Goal: Communication & Community: Answer question/provide support

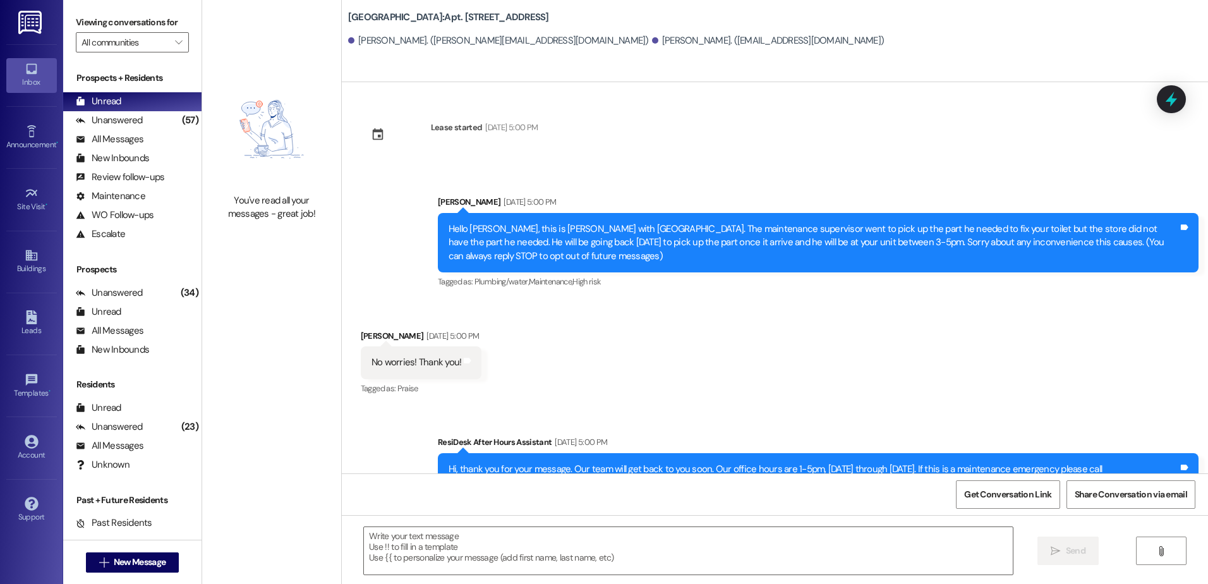
scroll to position [4079, 0]
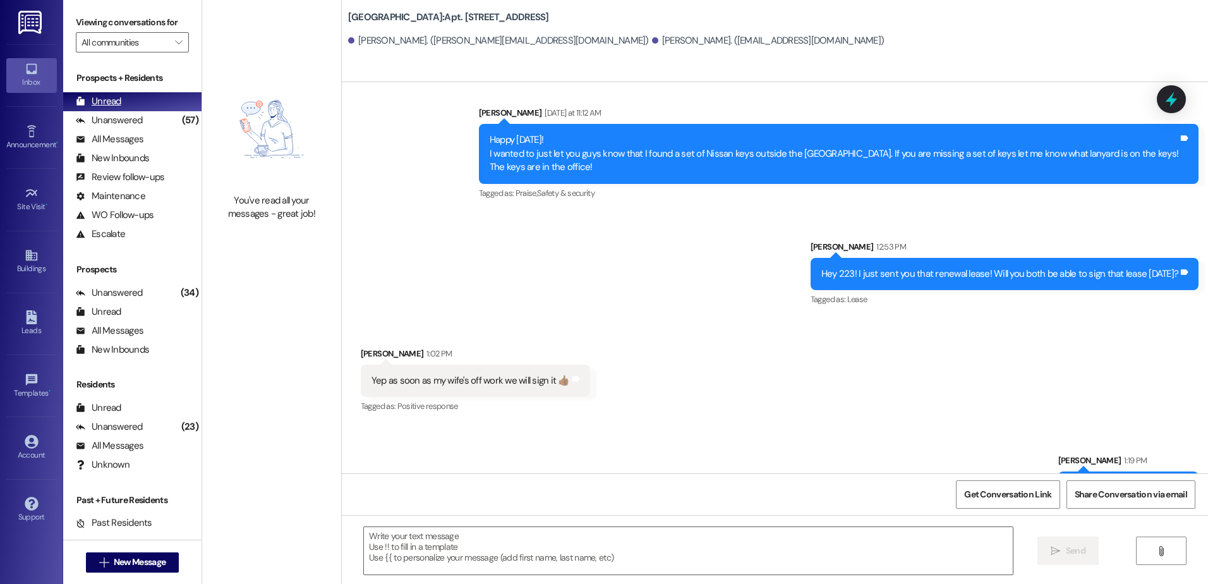
drag, startPoint x: 102, startPoint y: 116, endPoint x: 95, endPoint y: 93, distance: 23.0
click at [102, 116] on div "Unanswered" at bounding box center [109, 120] width 67 height 13
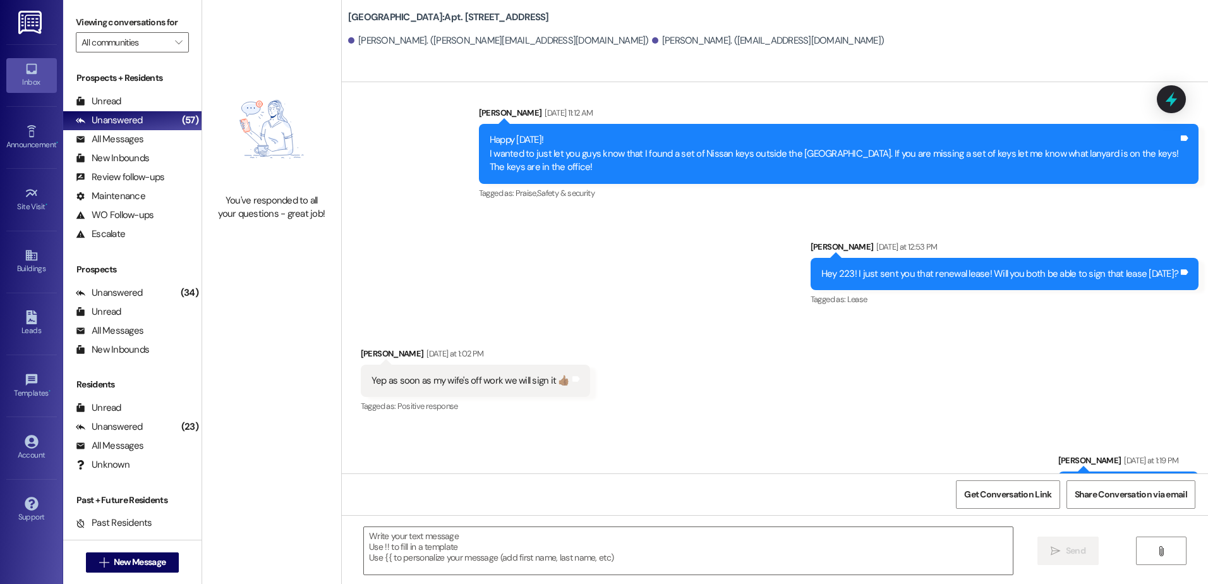
click at [95, 88] on div "Prospects + Residents Unread (0) Unread: Any message you haven't read yet will …" at bounding box center [132, 157] width 138 height 172
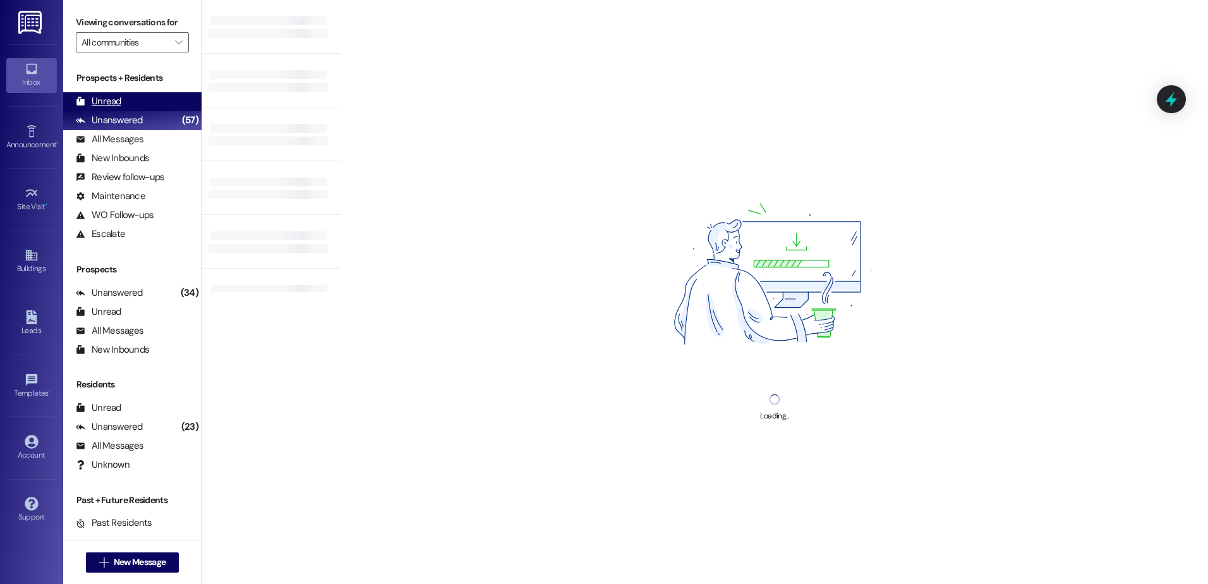
click at [101, 109] on div "Unread (0)" at bounding box center [132, 101] width 138 height 19
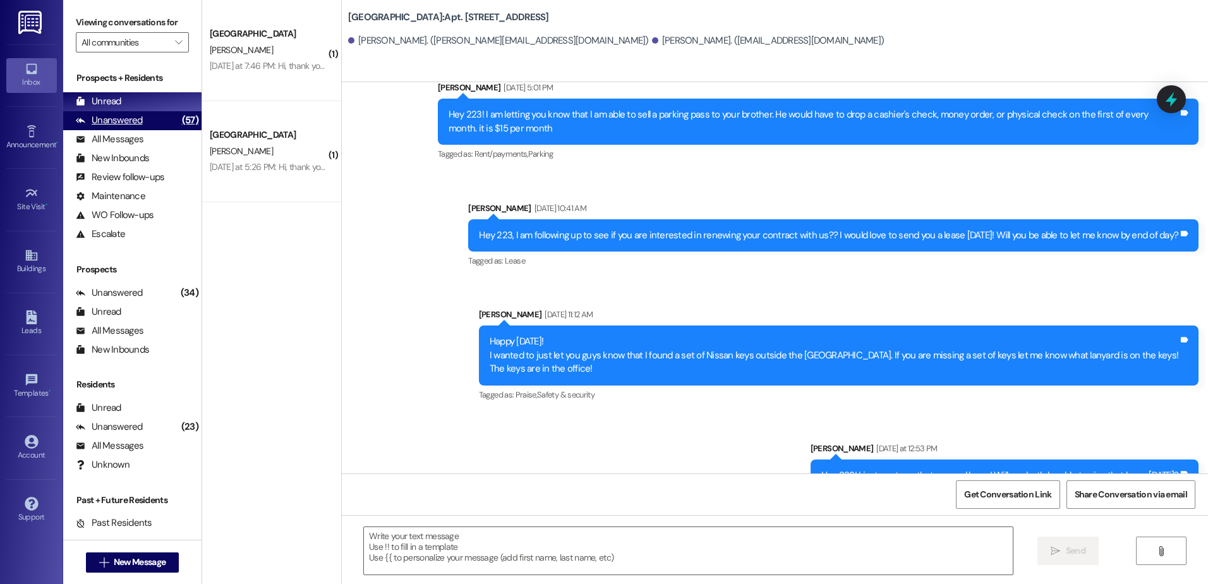
scroll to position [3990, 0]
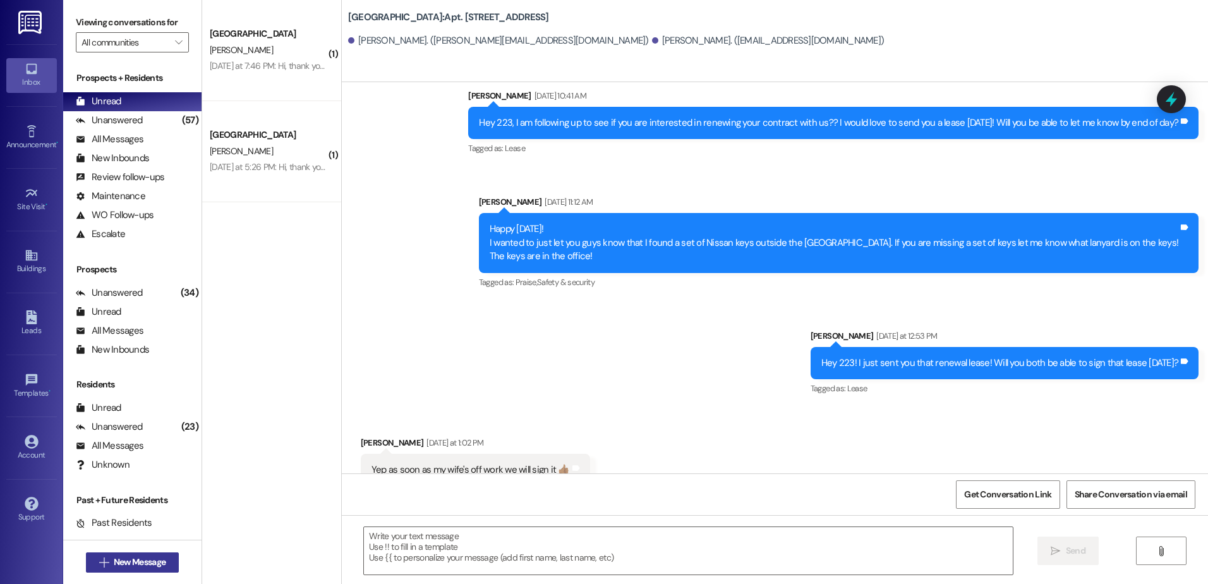
click at [114, 565] on span "New Message" at bounding box center [140, 561] width 52 height 13
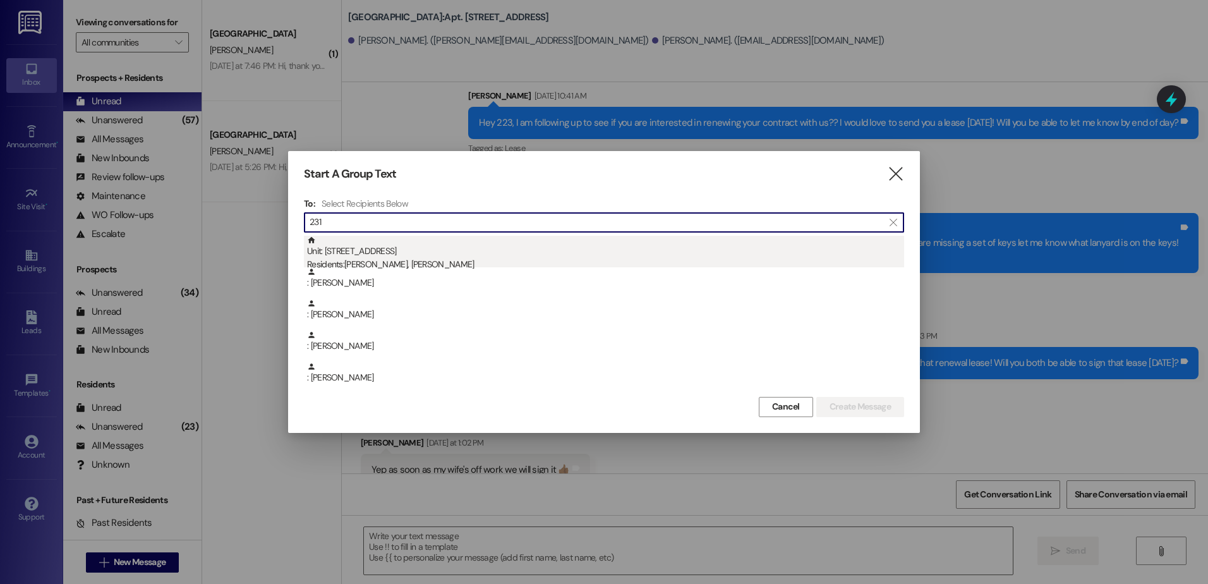
type input "231"
click at [397, 264] on div "Residents: Mason Moregon, Ann Lawrence" at bounding box center [605, 264] width 597 height 13
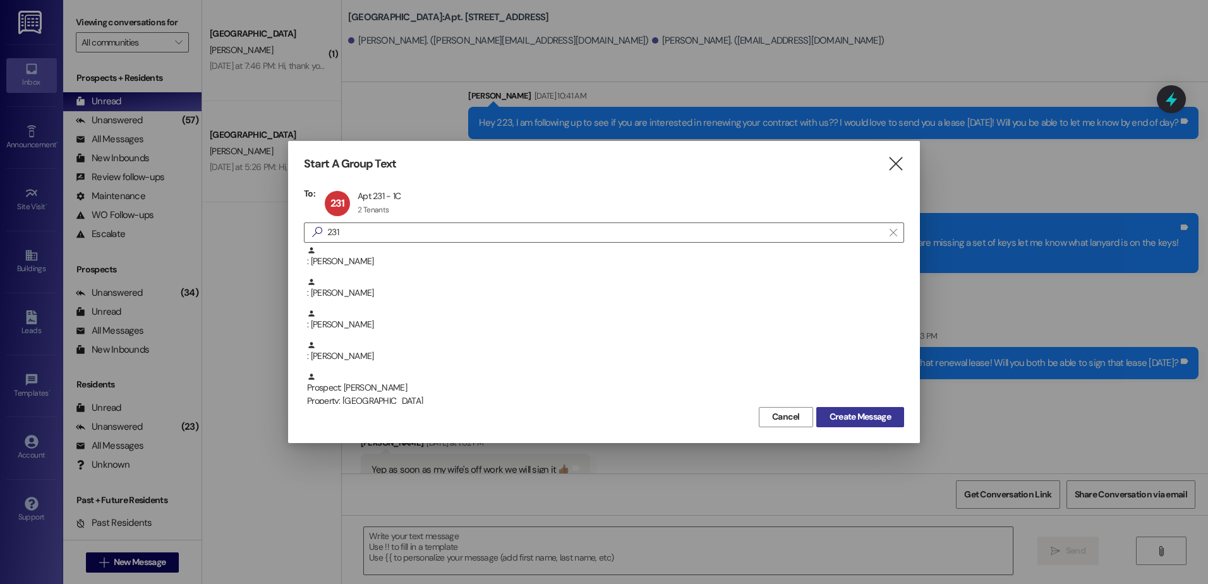
click at [856, 410] on span "Create Message" at bounding box center [859, 416] width 61 height 13
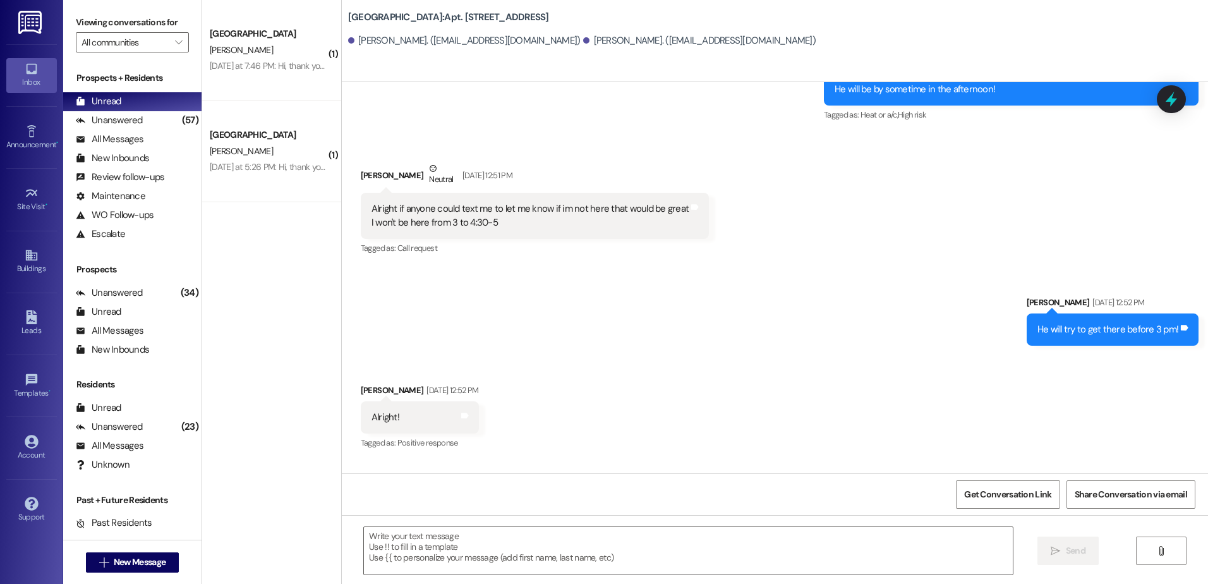
scroll to position [9382, 0]
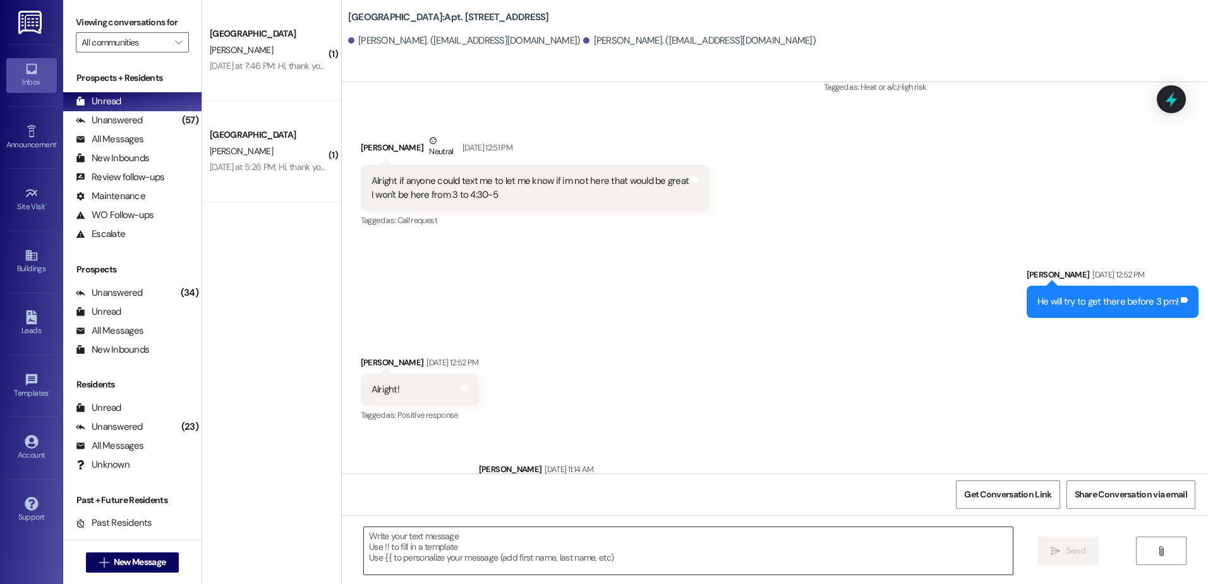
click at [425, 559] on textarea at bounding box center [688, 550] width 648 height 47
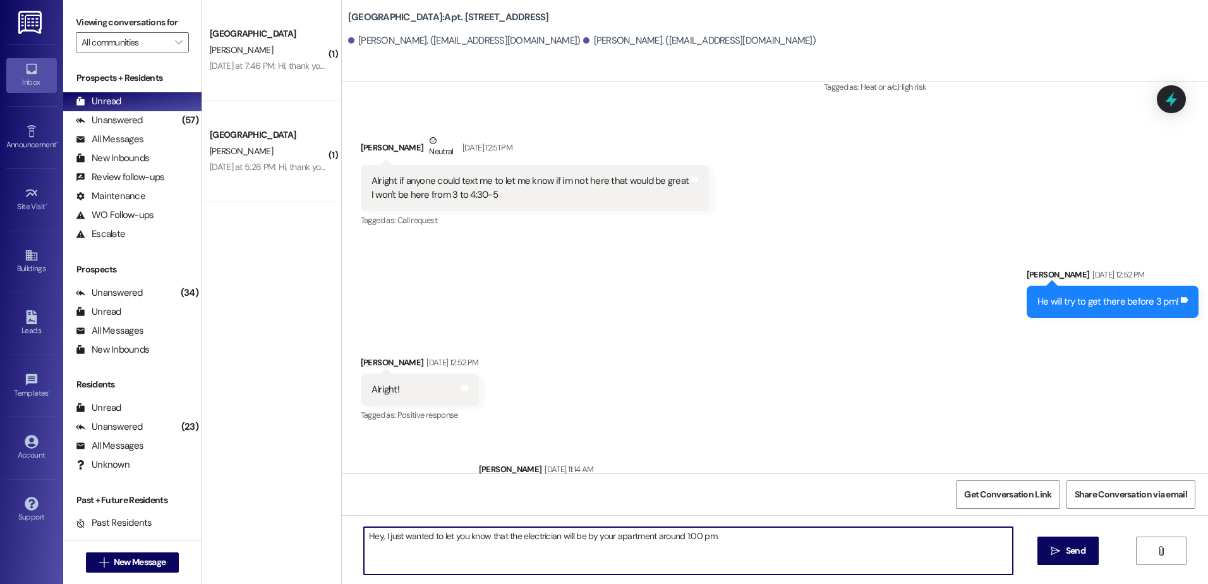
type textarea "Hey, I just wanted to let you know that the electrician will be by your apartme…"
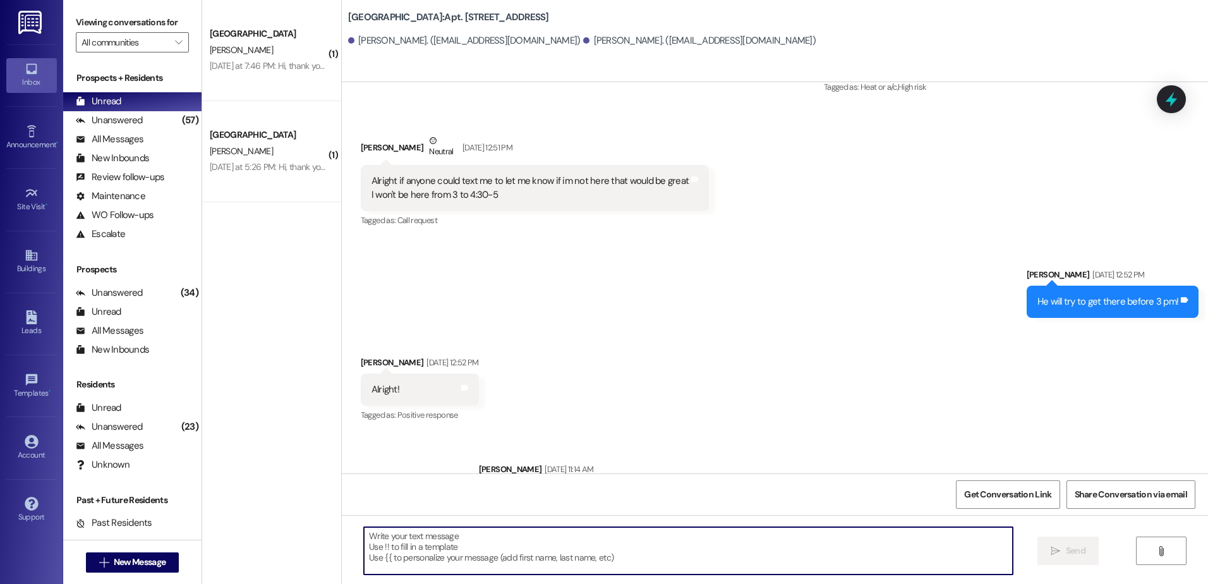
scroll to position [9248, 0]
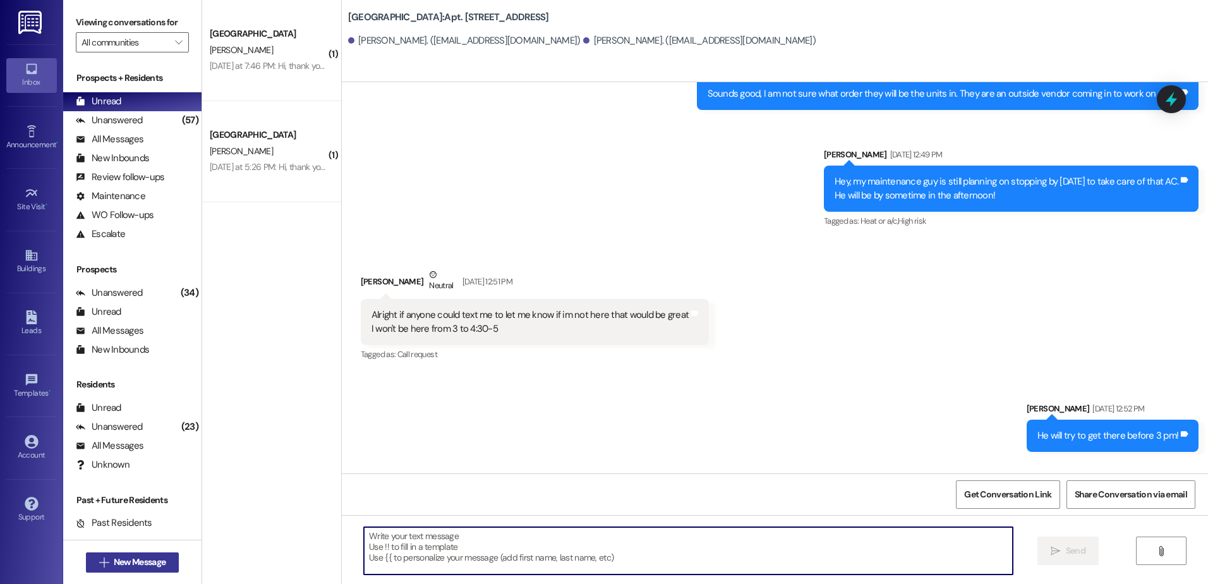
click at [125, 567] on span "New Message" at bounding box center [140, 561] width 52 height 13
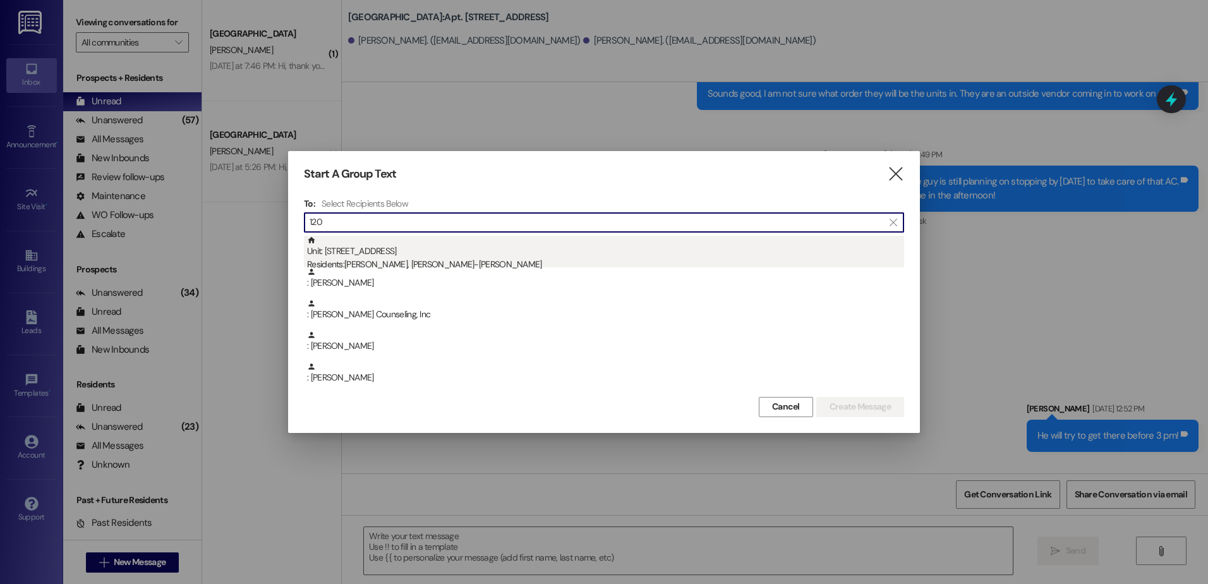
type input "120"
click at [388, 260] on div "Residents: Jonathan Govathson, Tierney-Ann Foster" at bounding box center [605, 264] width 597 height 13
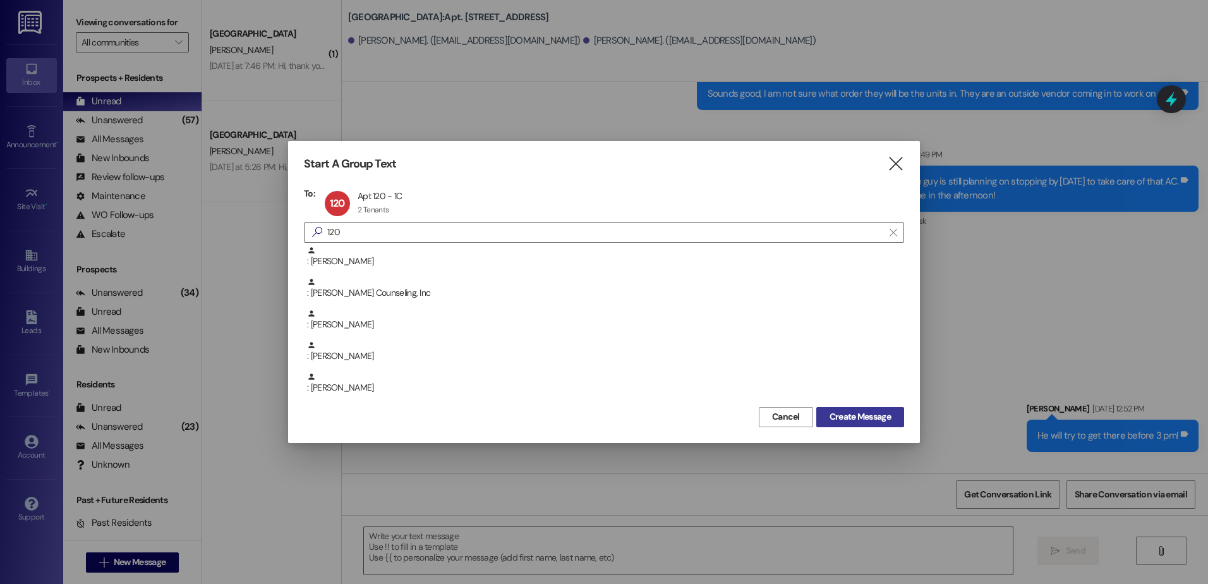
click at [874, 420] on span "Create Message" at bounding box center [859, 416] width 61 height 13
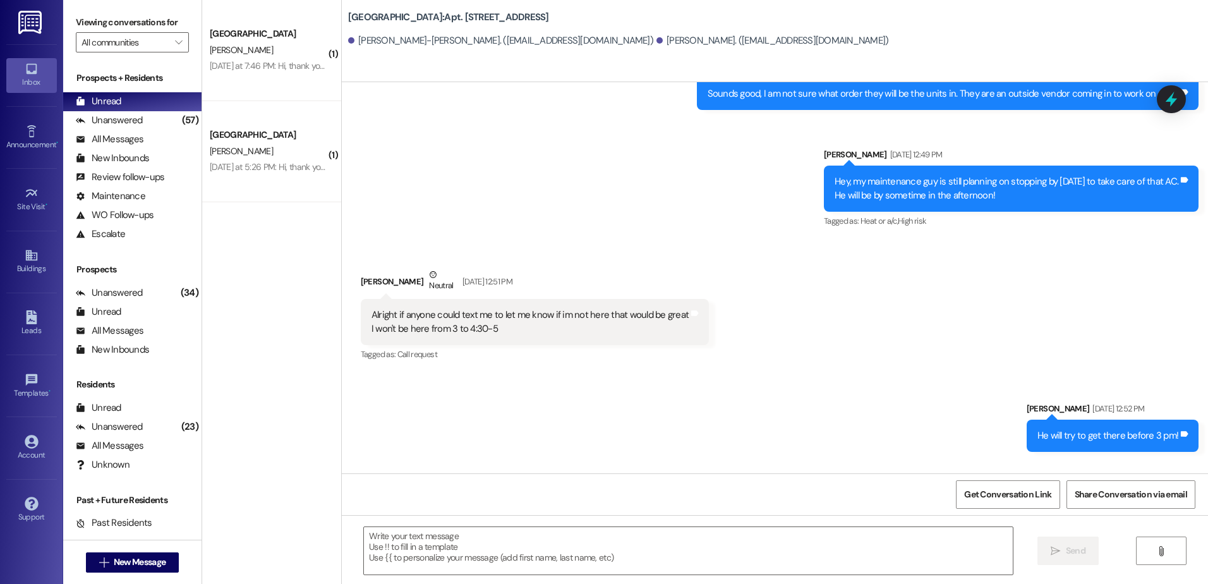
scroll to position [4515, 0]
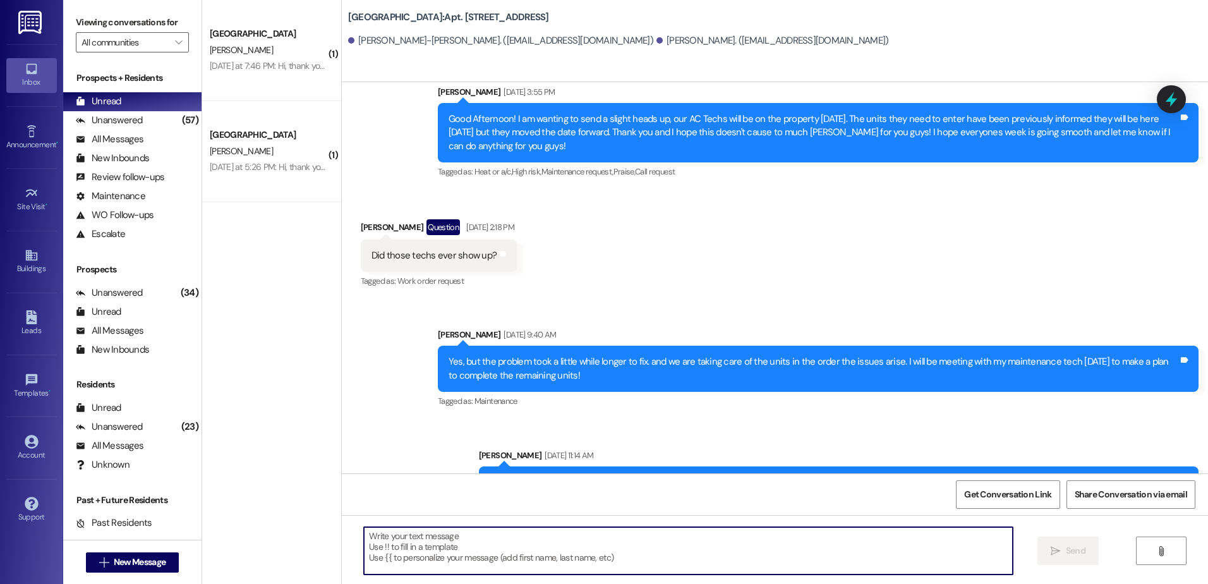
click at [442, 545] on textarea at bounding box center [688, 550] width 648 height 47
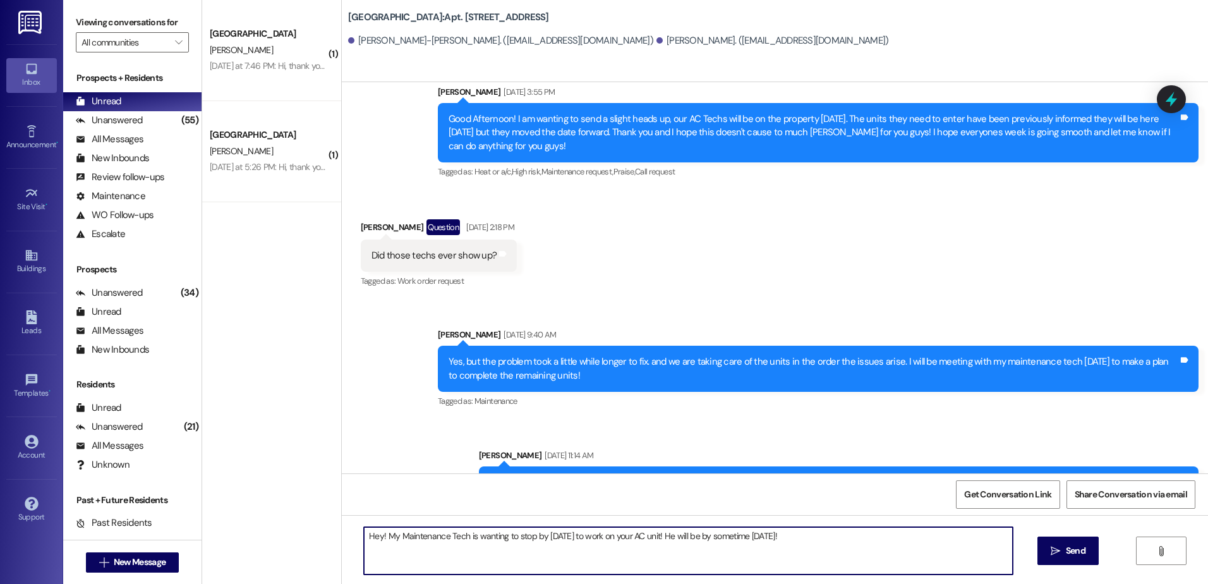
type textarea "Hey! My Maintenance Tech is wanting to stop by today to work on your AC unit! H…"
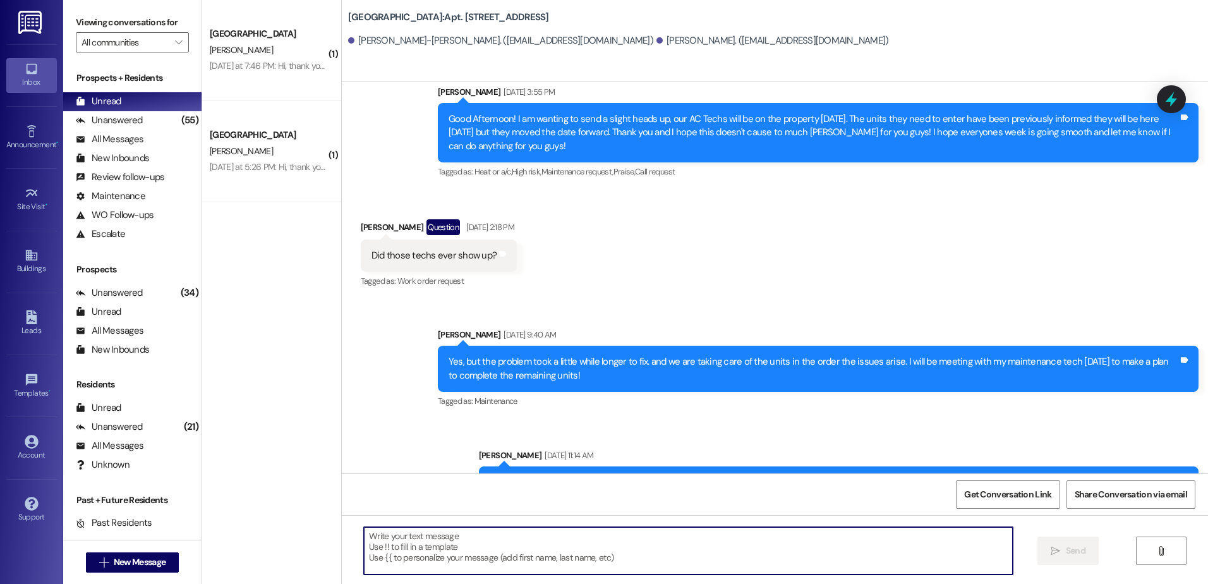
scroll to position [4603, 0]
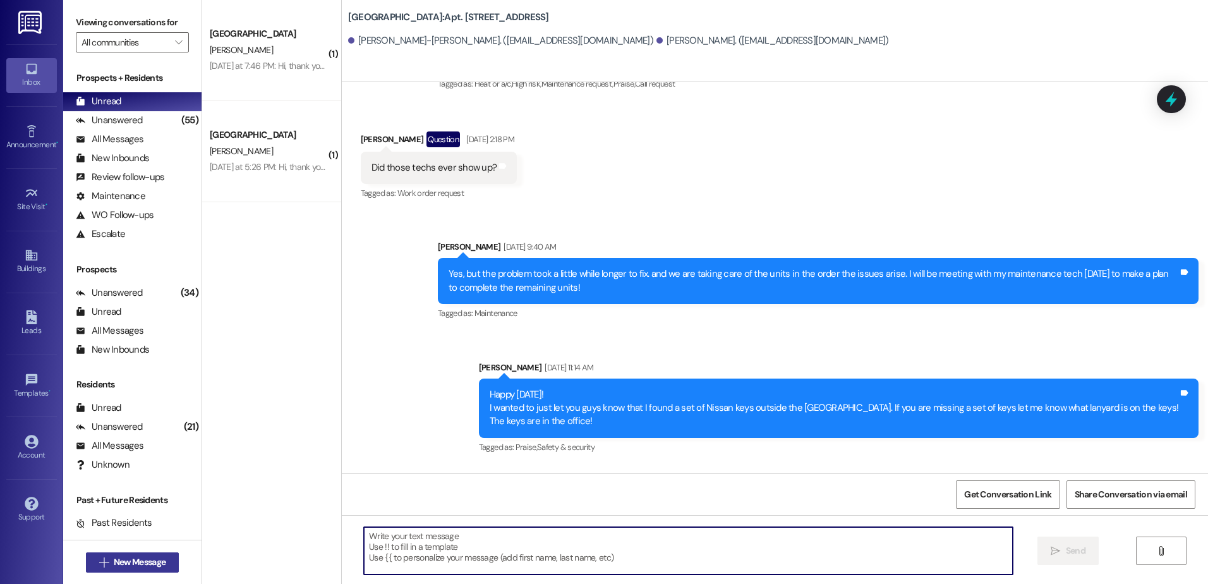
click at [120, 564] on span "New Message" at bounding box center [140, 561] width 52 height 13
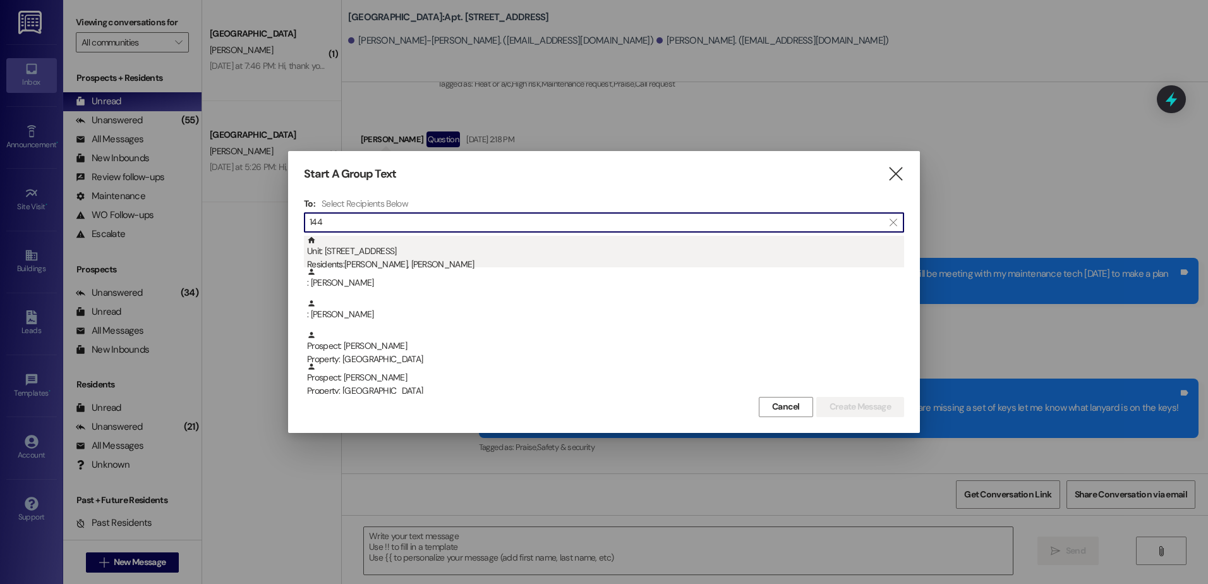
type input "144"
click at [415, 256] on div "Unit: 144 - 1 Central Park Residents: ciara lizarraga, mariah evans" at bounding box center [605, 254] width 597 height 36
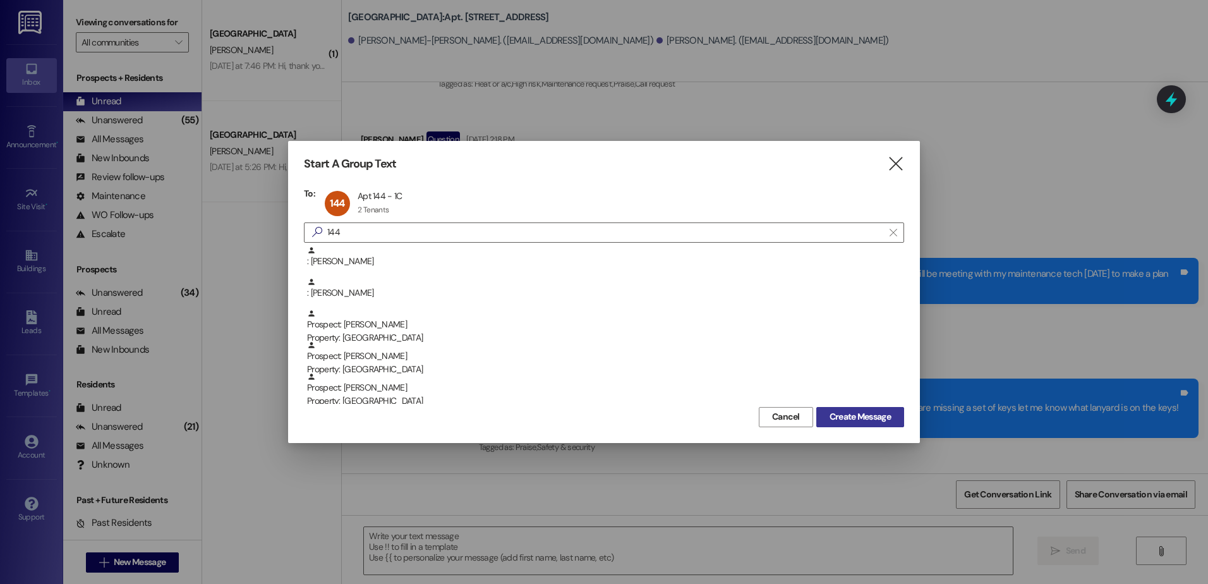
click at [863, 416] on span "Create Message" at bounding box center [859, 416] width 61 height 13
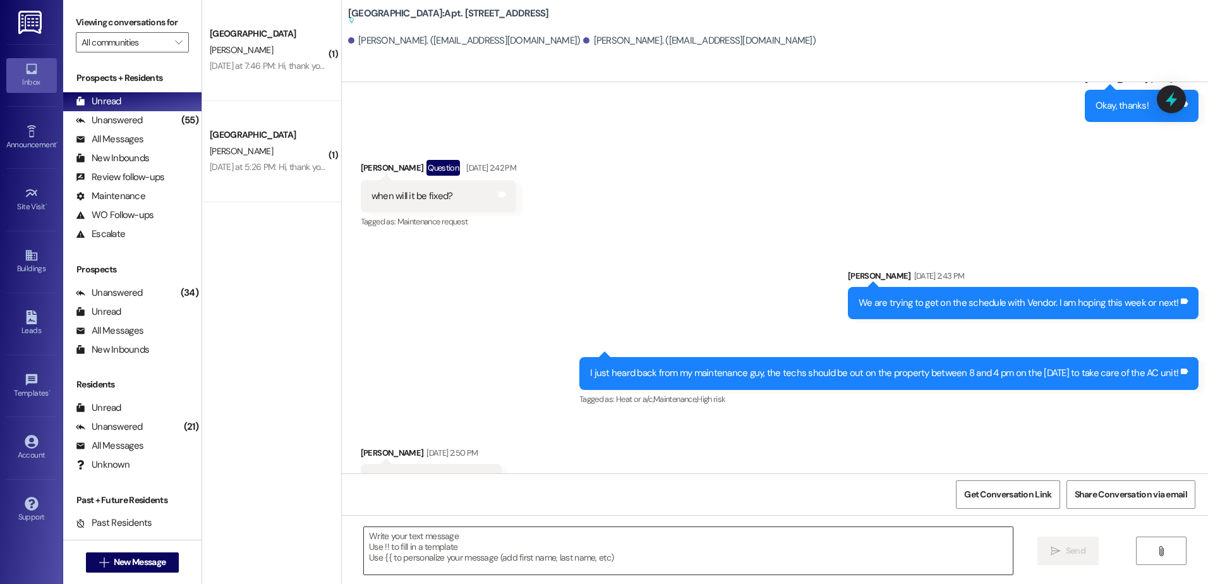
scroll to position [4702, 0]
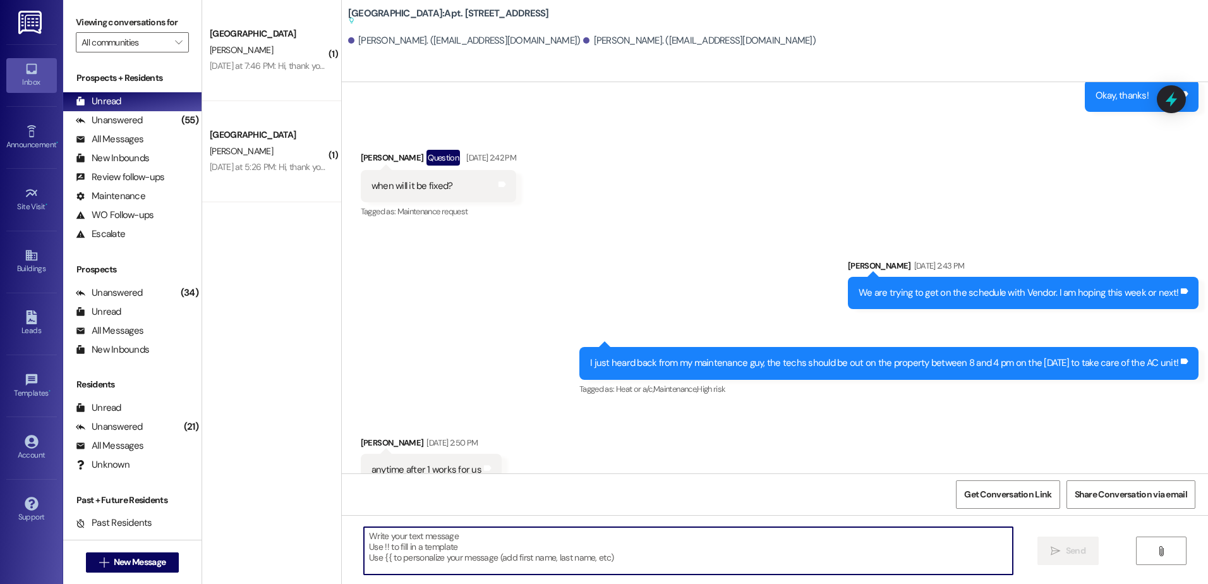
click at [449, 542] on textarea at bounding box center [688, 550] width 648 height 47
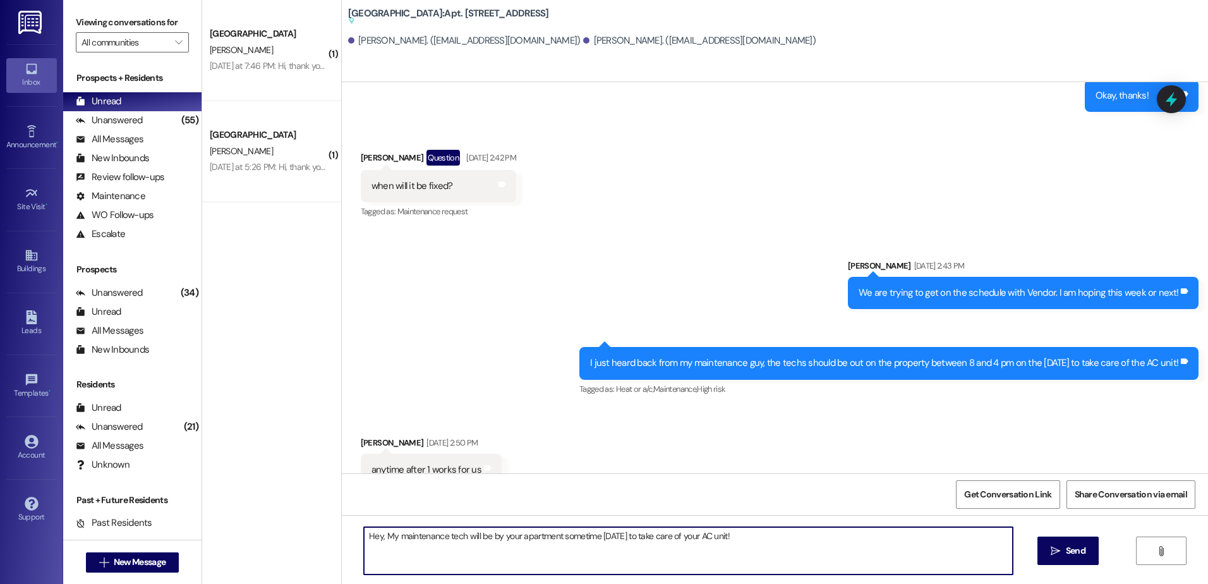
type textarea "Hey, My maintenance tech will be by your apartment sometime today to take care …"
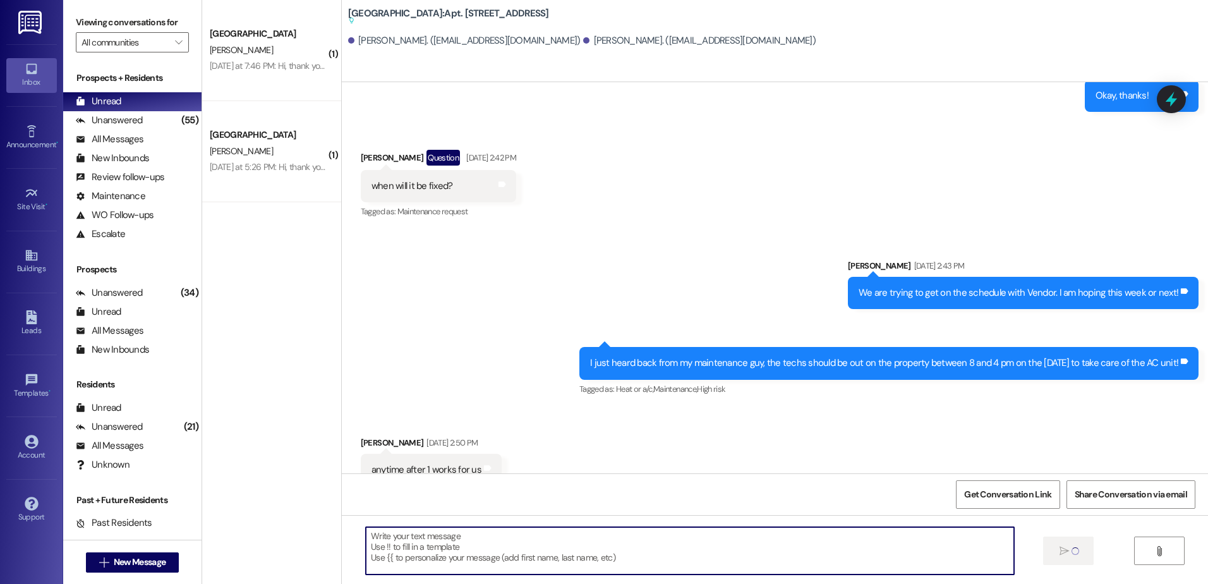
scroll to position [4670, 0]
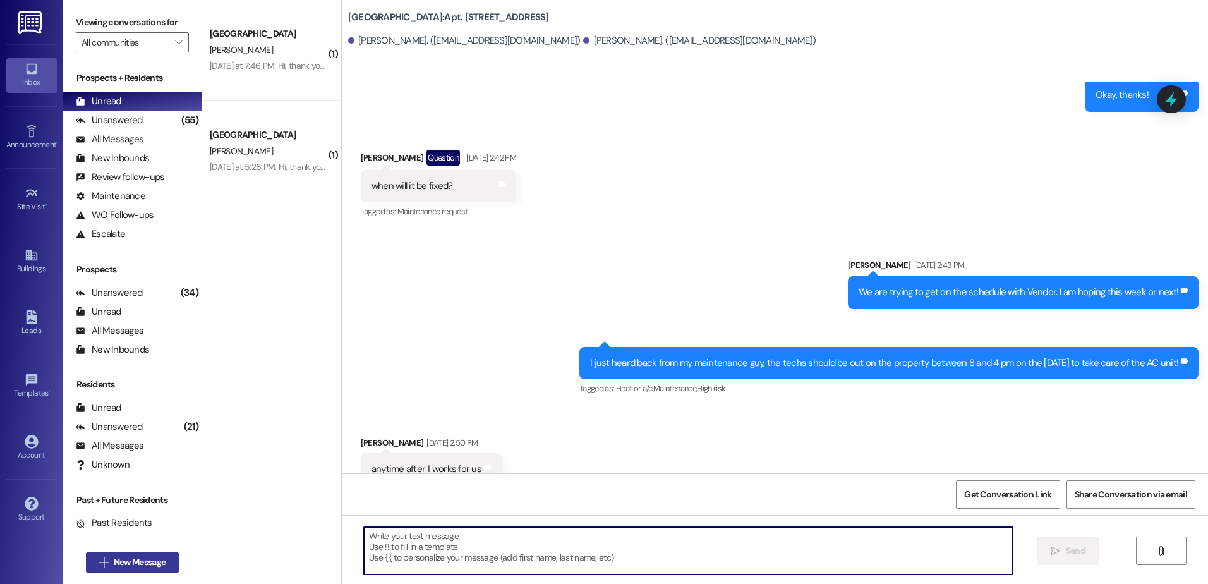
click at [116, 558] on span "New Message" at bounding box center [140, 561] width 52 height 13
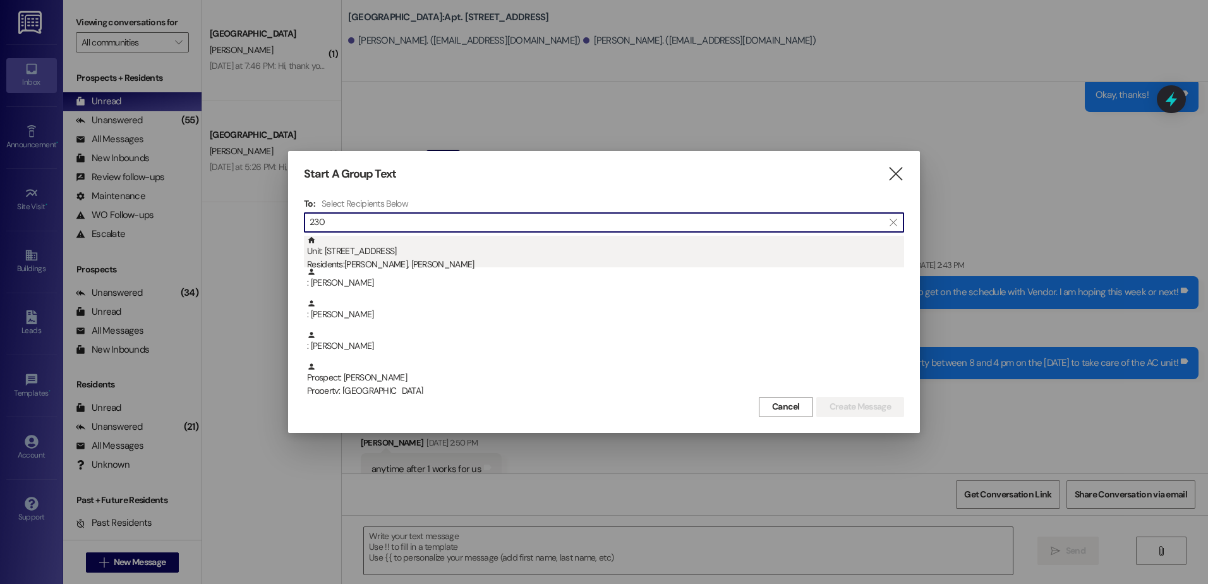
type input "230"
click at [379, 246] on div "Unit: 230 - 1 Central Park Residents: Zoey Call, Christopher Verduzco Guardado" at bounding box center [605, 254] width 597 height 36
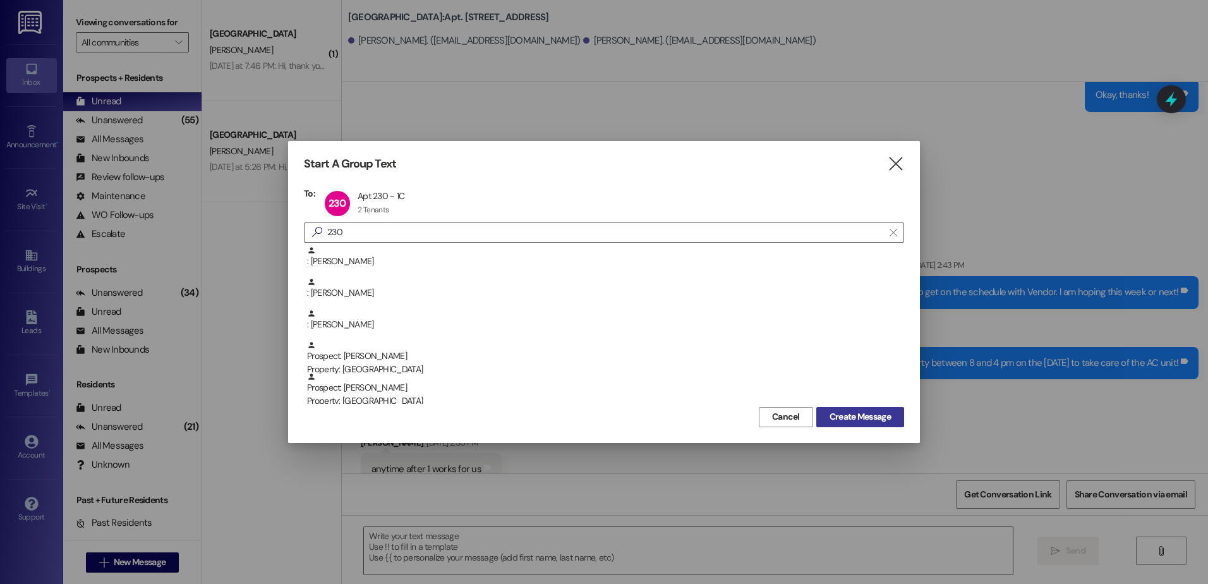
click at [894, 418] on button "Create Message" at bounding box center [860, 417] width 88 height 20
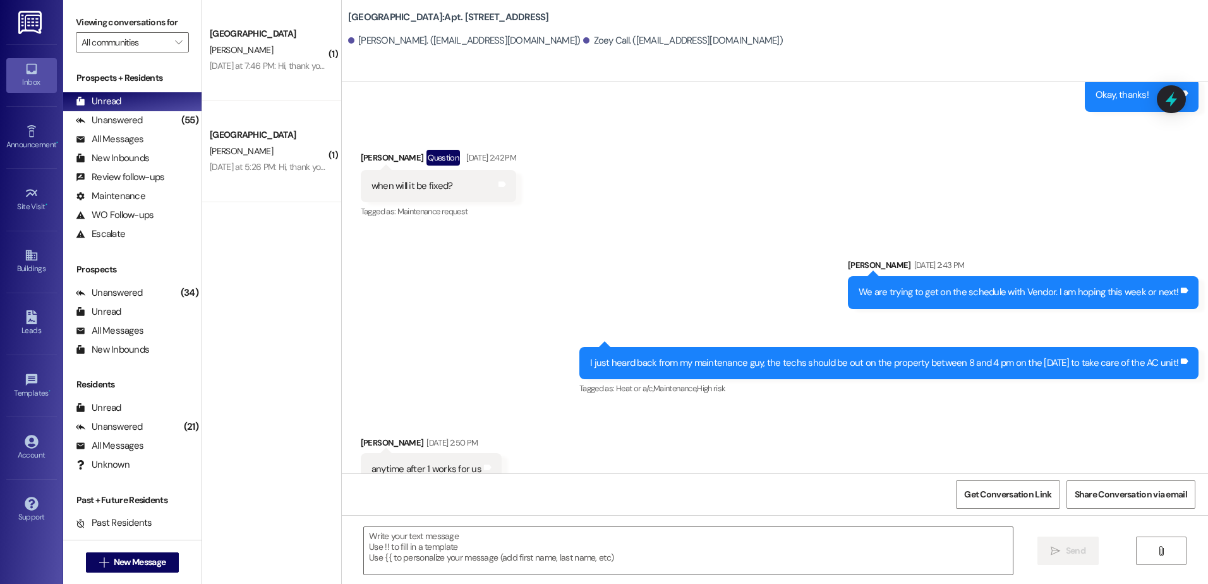
scroll to position [1808, 0]
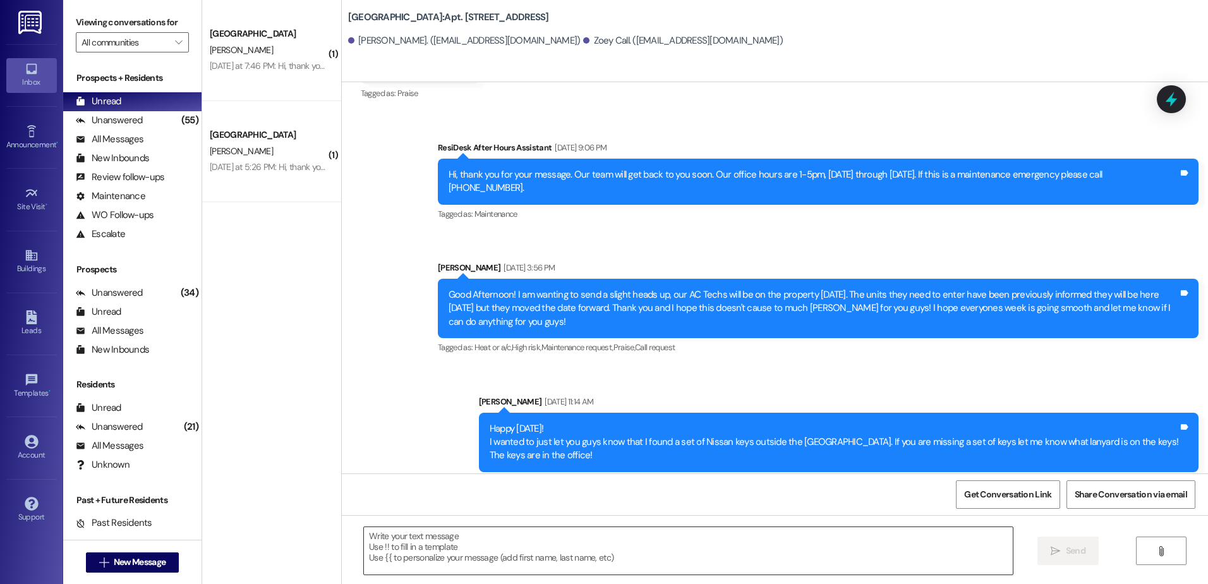
click at [465, 558] on textarea at bounding box center [688, 550] width 648 height 47
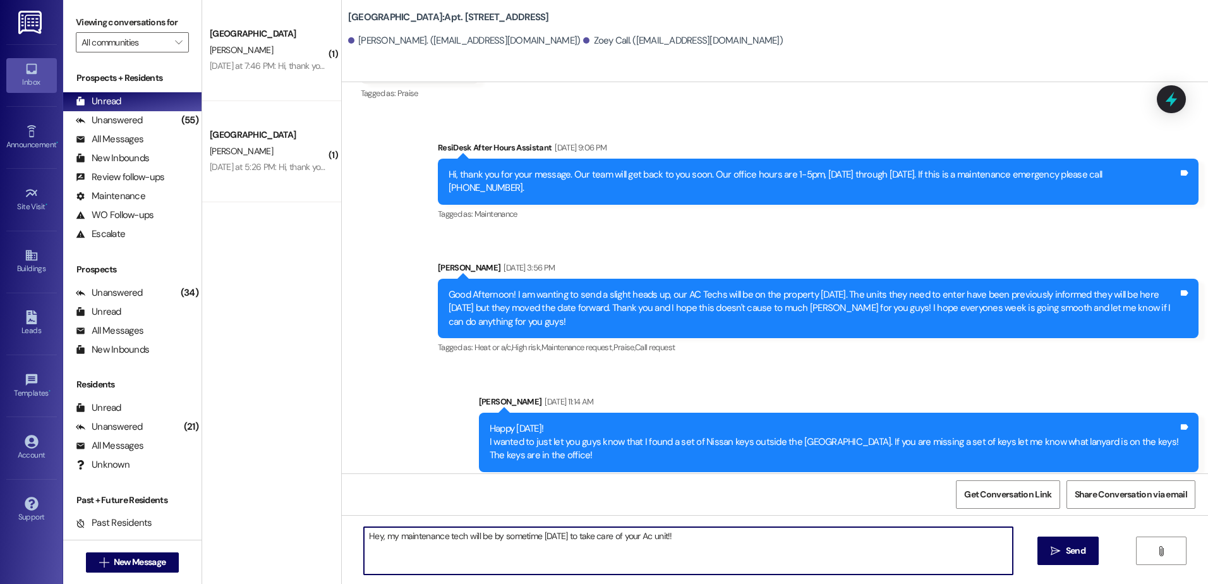
click at [713, 534] on textarea "Hey, my maintenance tech will be by sometime today to take care of your Ac unit…" at bounding box center [688, 550] width 648 height 47
type textarea "Hey, my maintenance tech will be by sometime today to take care of your Ac unit…"
click at [1048, 546] on span " Send" at bounding box center [1068, 550] width 40 height 13
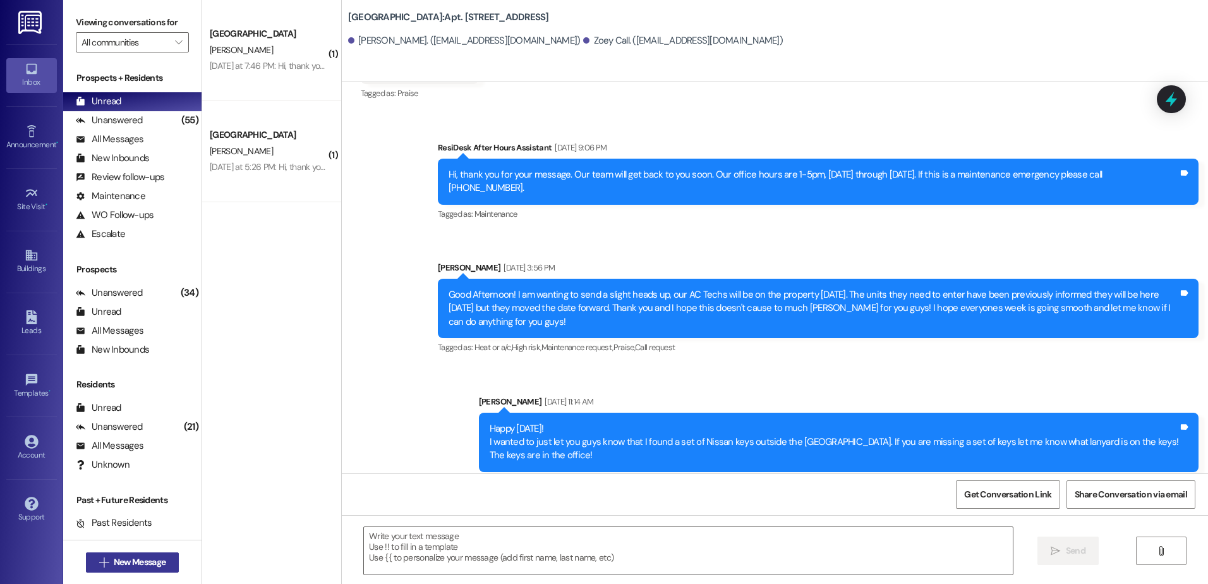
click at [142, 563] on span "New Message" at bounding box center [140, 561] width 52 height 13
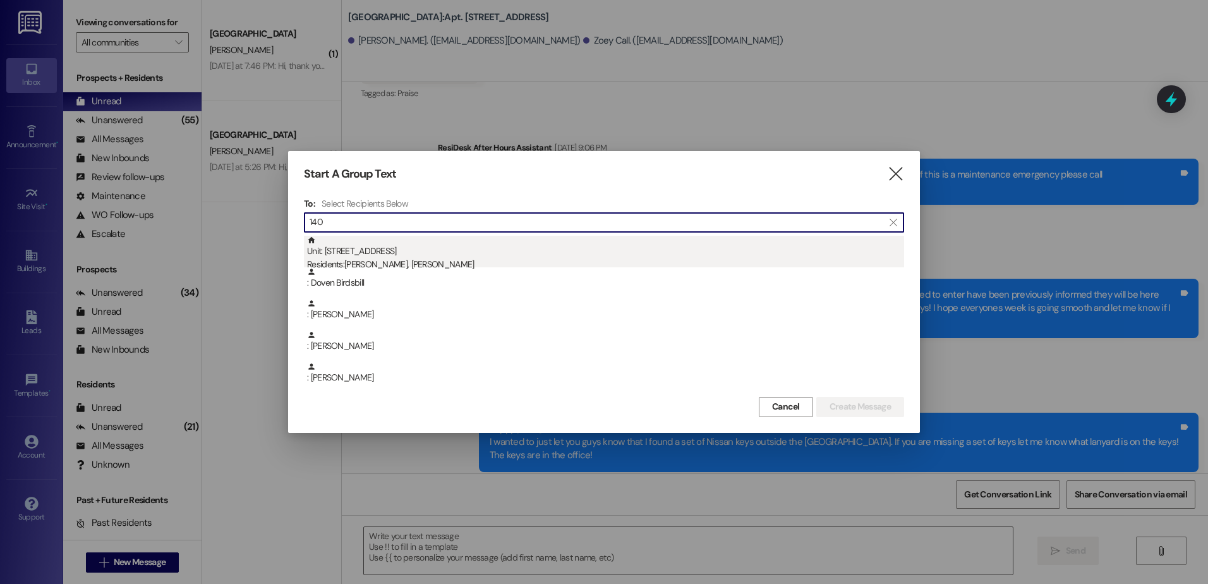
type input "140"
click at [549, 260] on div "Residents: Alexander Johnson, Mikayla Higley" at bounding box center [605, 264] width 597 height 13
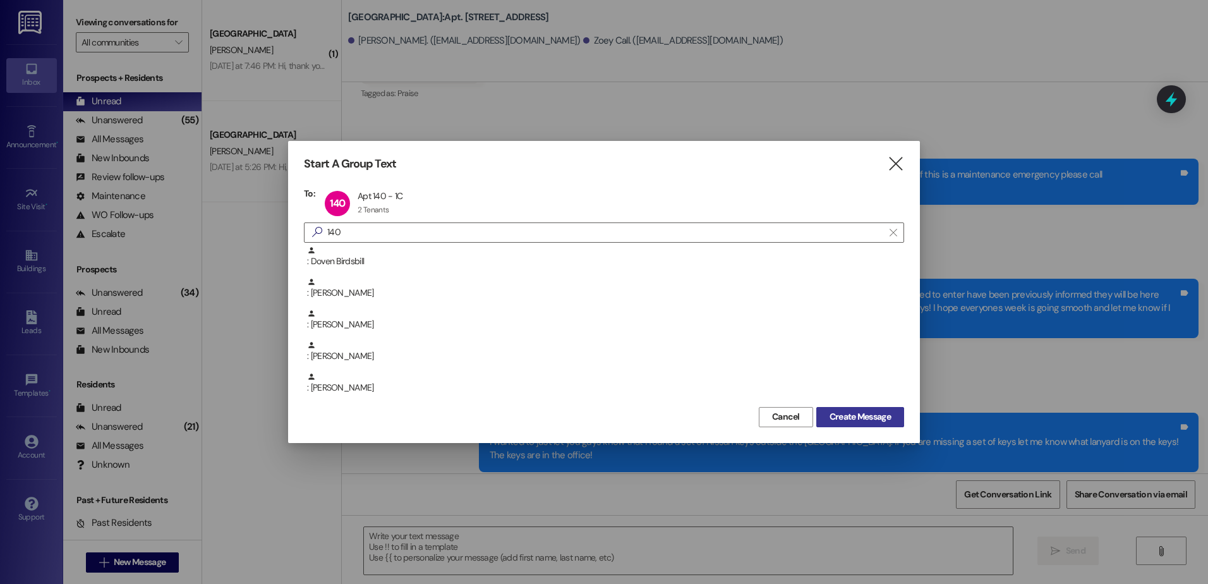
click at [889, 417] on span "Create Message" at bounding box center [859, 416] width 61 height 13
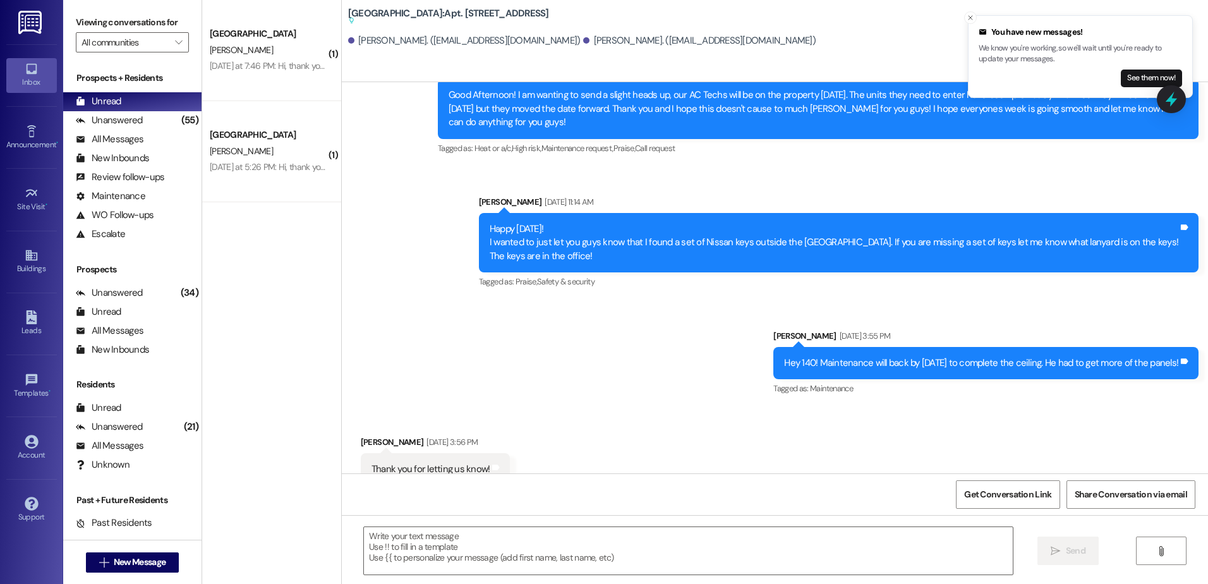
scroll to position [5458, 0]
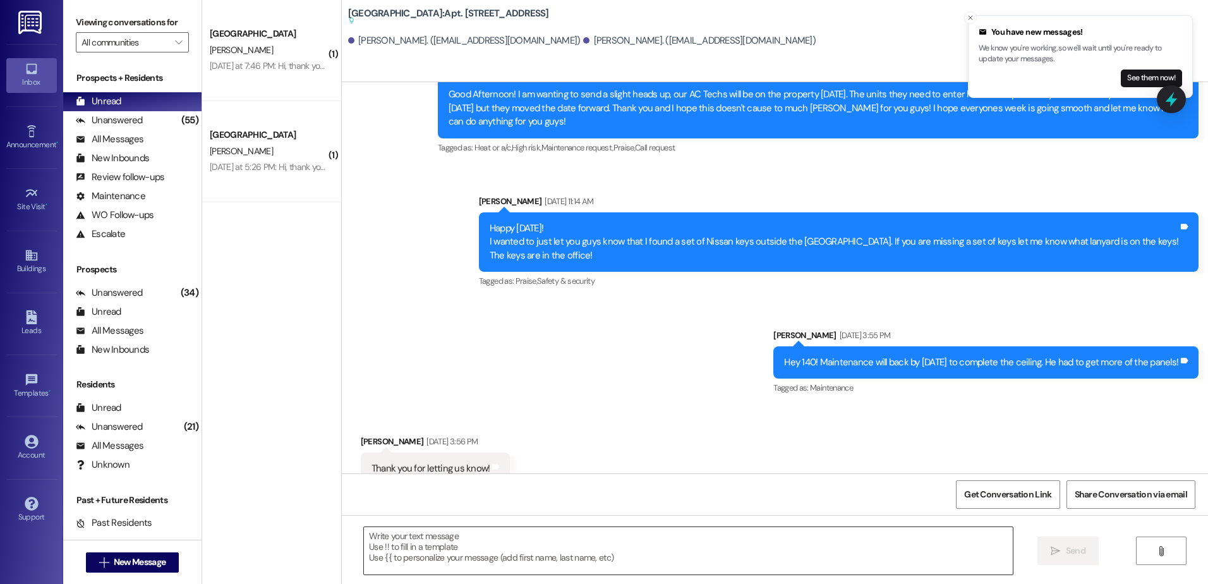
click at [414, 546] on textarea at bounding box center [688, 550] width 648 height 47
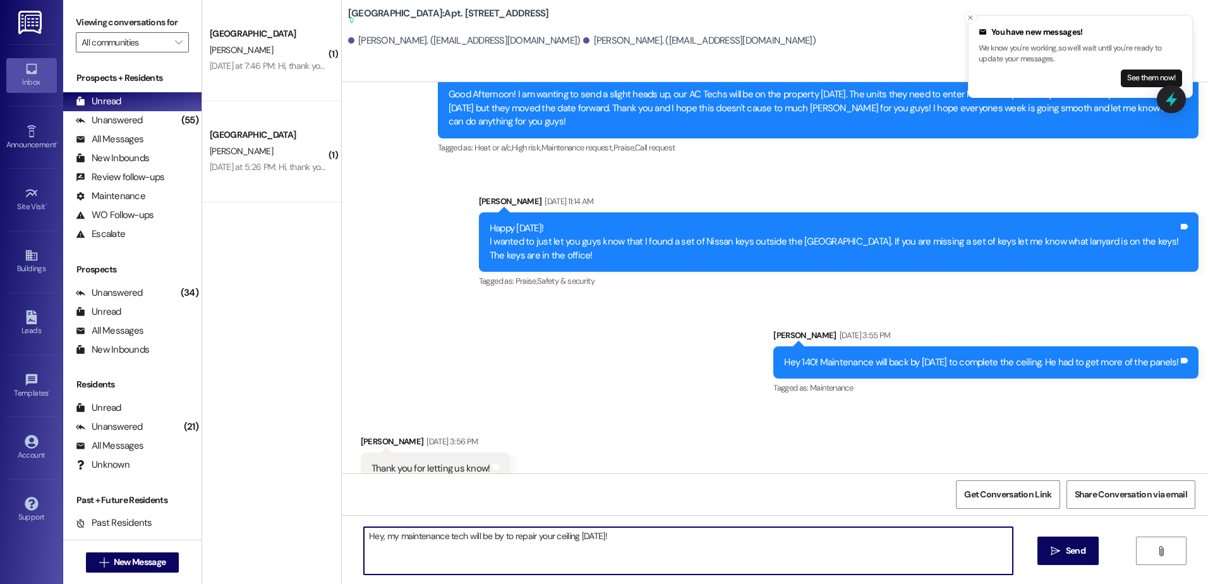
type textarea "Hey, my maintenance tech will be by to repair your ceiling today!"
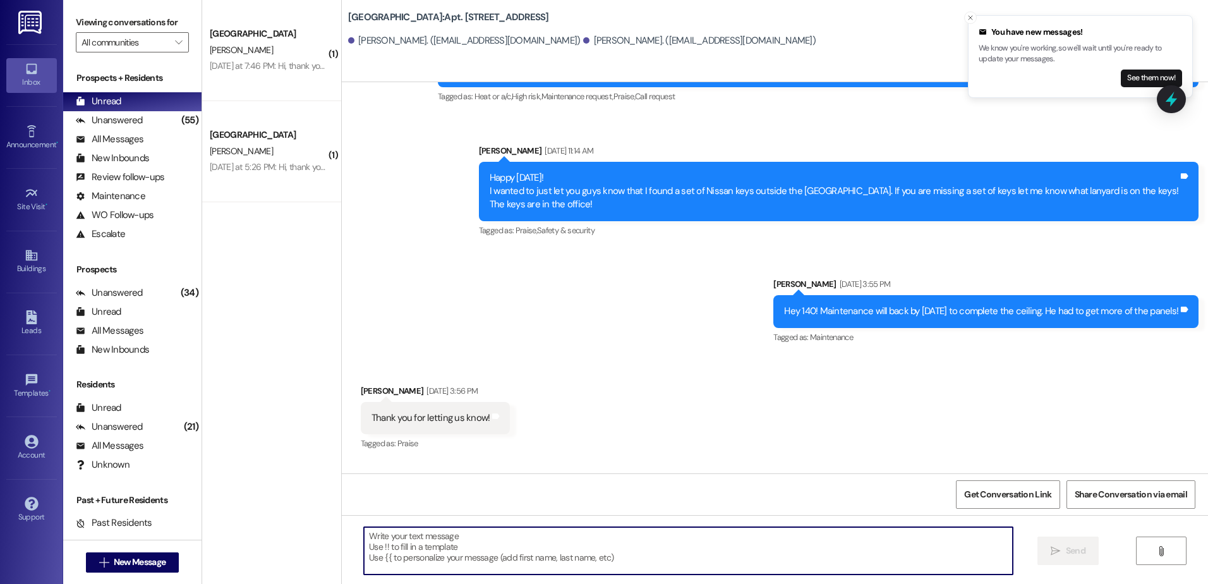
scroll to position [5514, 0]
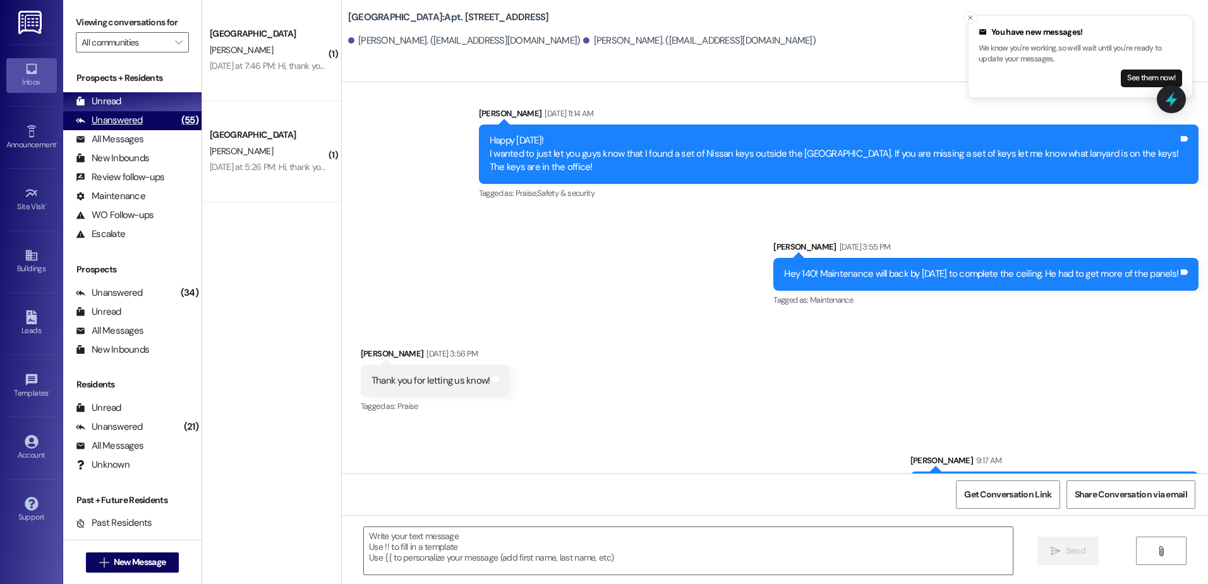
click at [128, 122] on div "Unanswered" at bounding box center [109, 120] width 67 height 13
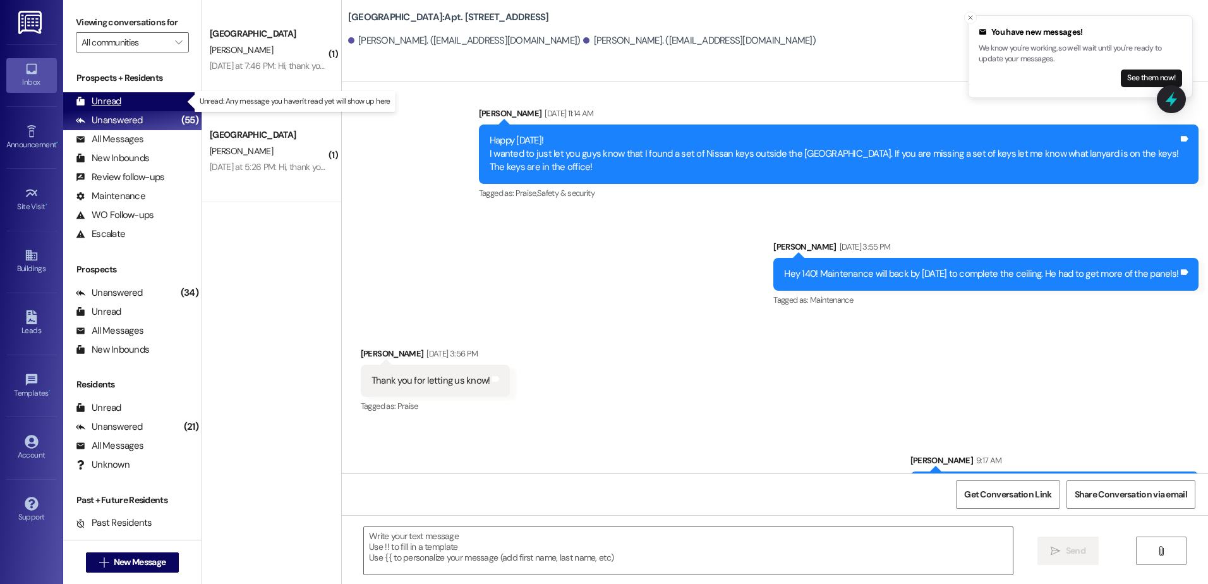
click at [129, 101] on div "Unread (0)" at bounding box center [132, 101] width 138 height 19
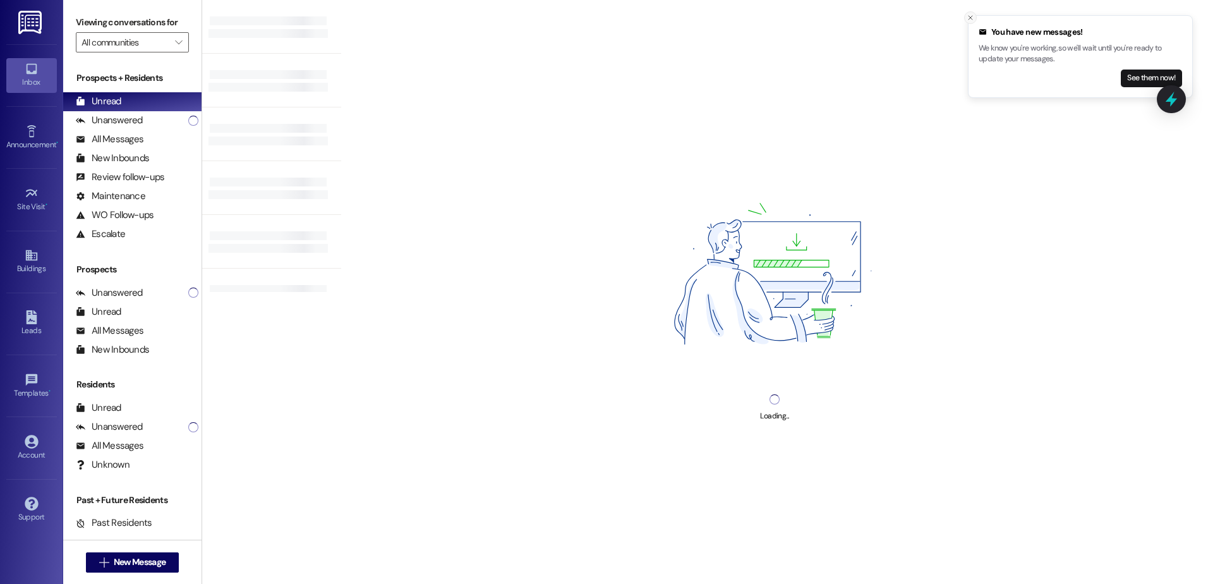
click at [967, 16] on icon "Close toast" at bounding box center [970, 18] width 8 height 8
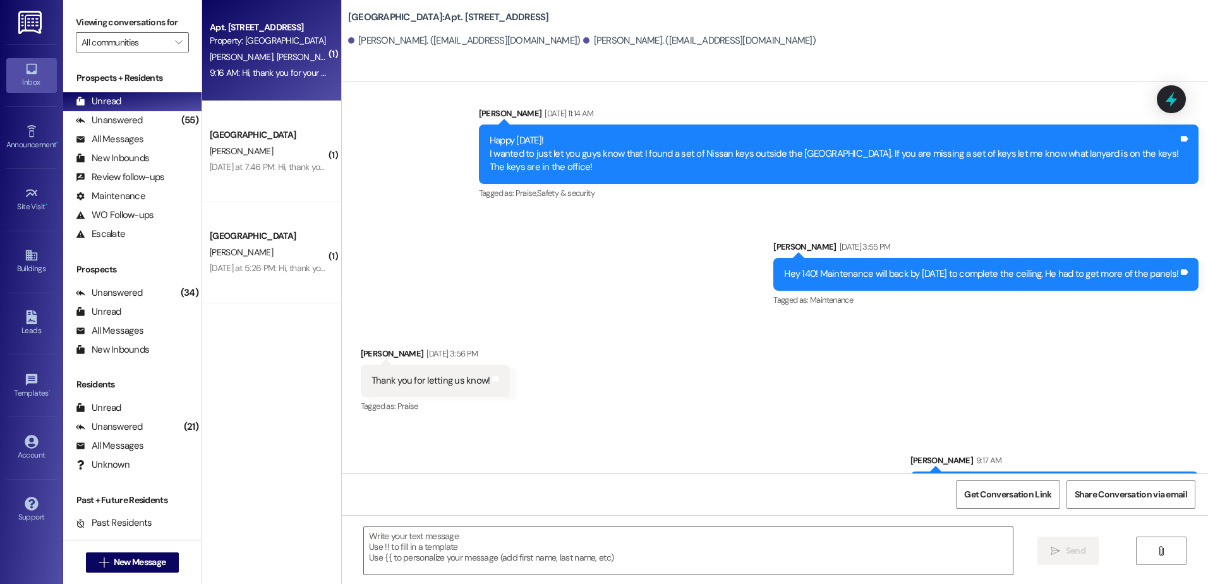
click at [283, 48] on div "Apt. 144, 1 Central Park Property: Central Park" at bounding box center [267, 35] width 119 height 30
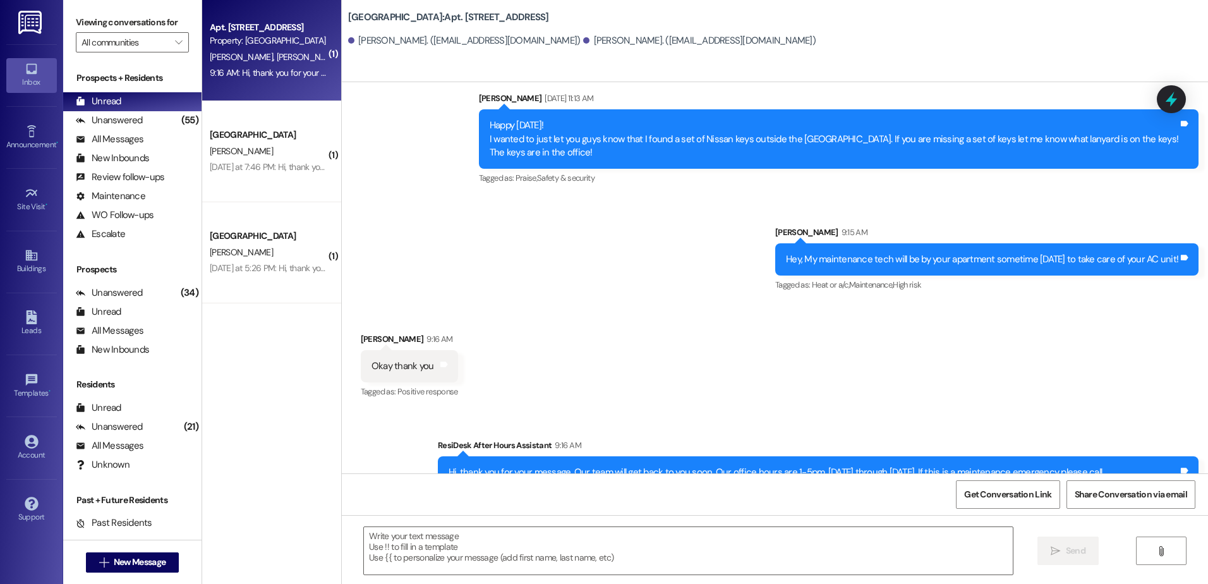
scroll to position [5346, 0]
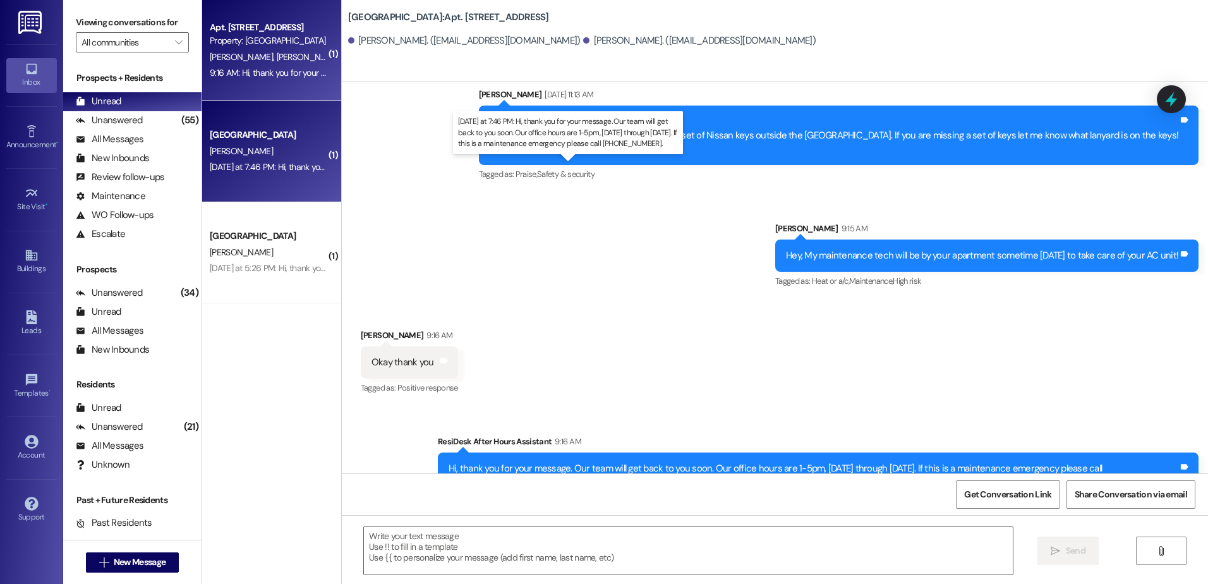
click at [264, 167] on div "Yesterday at 7:46 PM: Hi, thank you for your message. Our team will get back to…" at bounding box center [581, 166] width 742 height 11
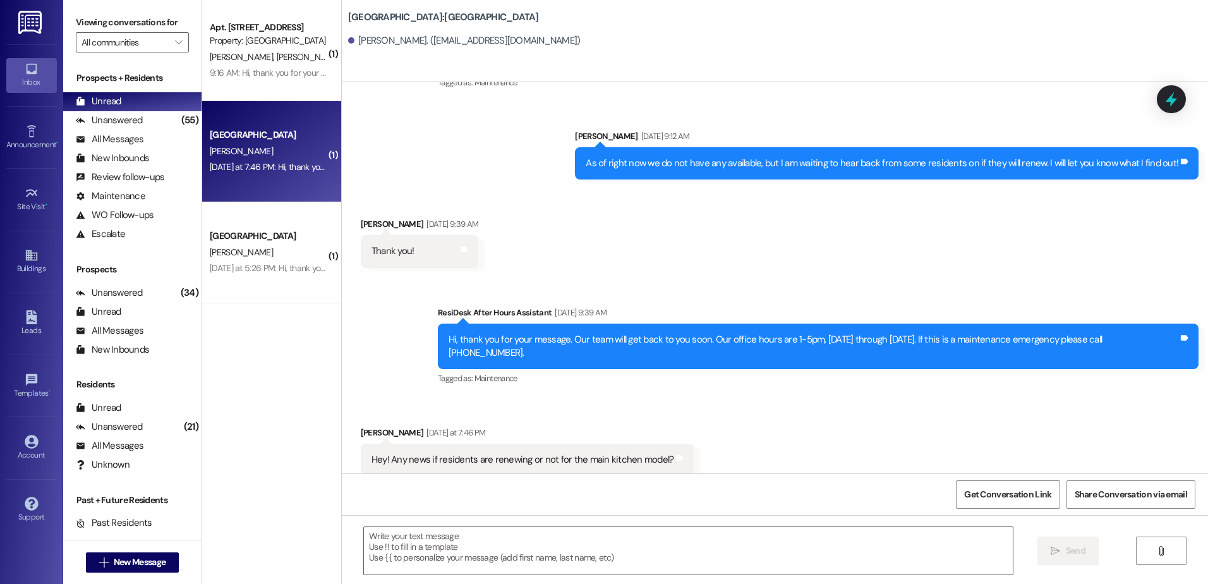
scroll to position [1327, 0]
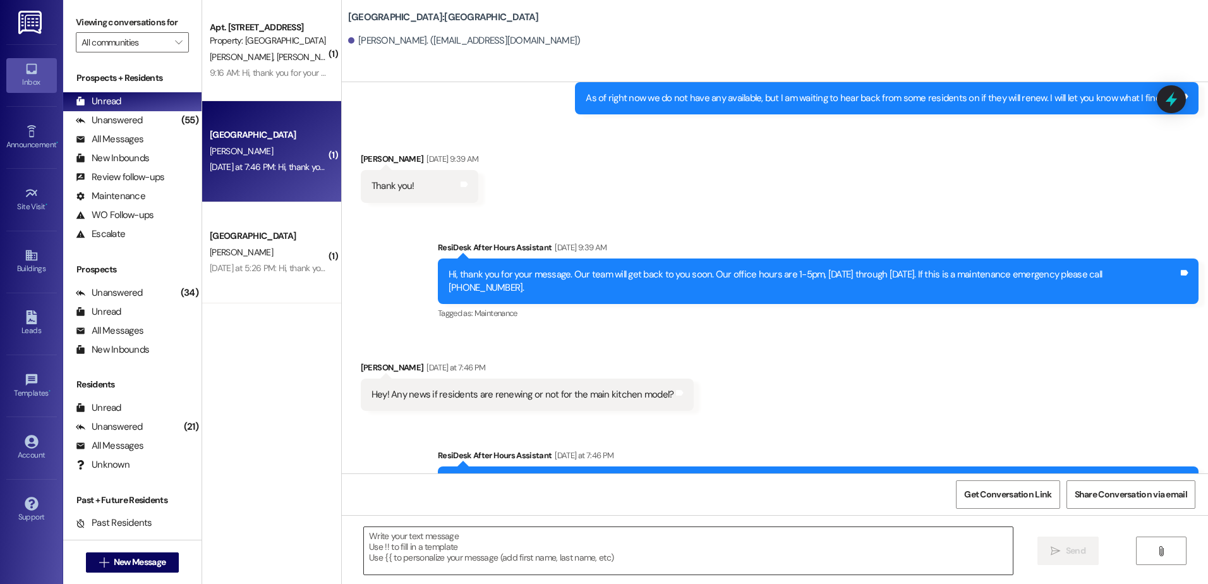
click at [497, 567] on textarea at bounding box center [688, 550] width 648 height 47
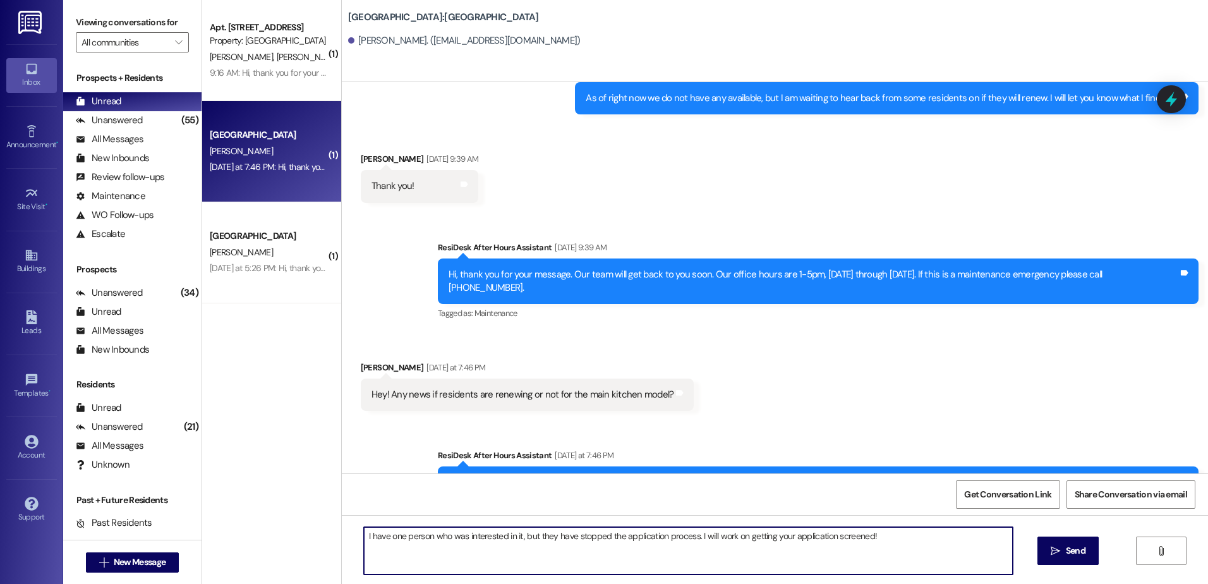
type textarea "I have one person who was interested in it, but they have stopped the applicati…"
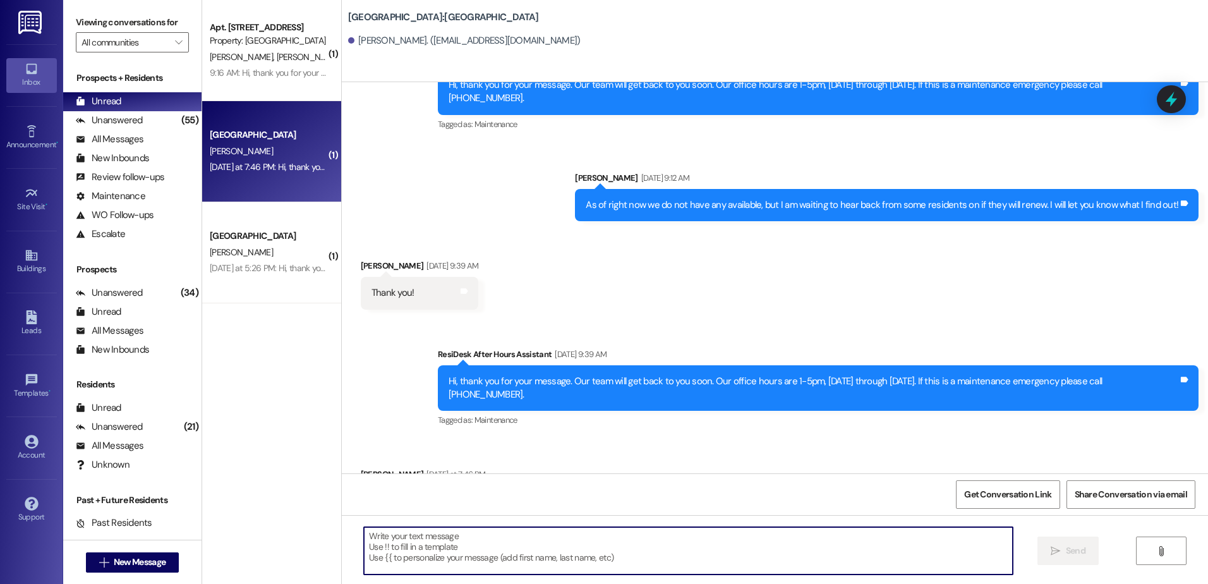
scroll to position [1415, 0]
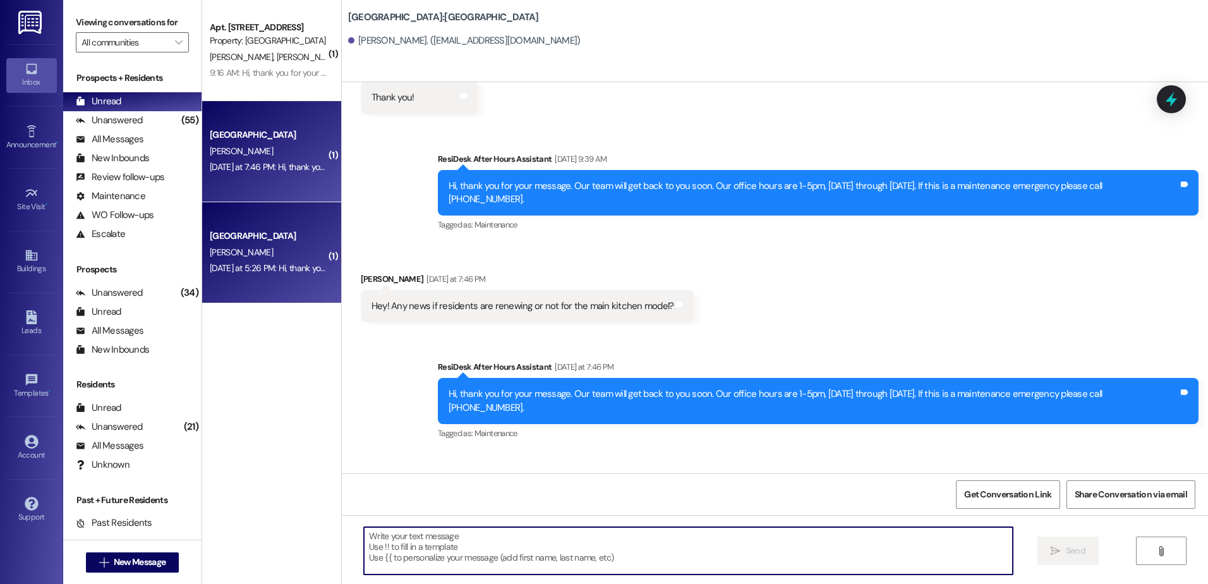
click at [262, 288] on div "Central Park Prospect A. Shaw Yesterday at 5:26 PM: Hi, thank you for your mess…" at bounding box center [271, 252] width 139 height 101
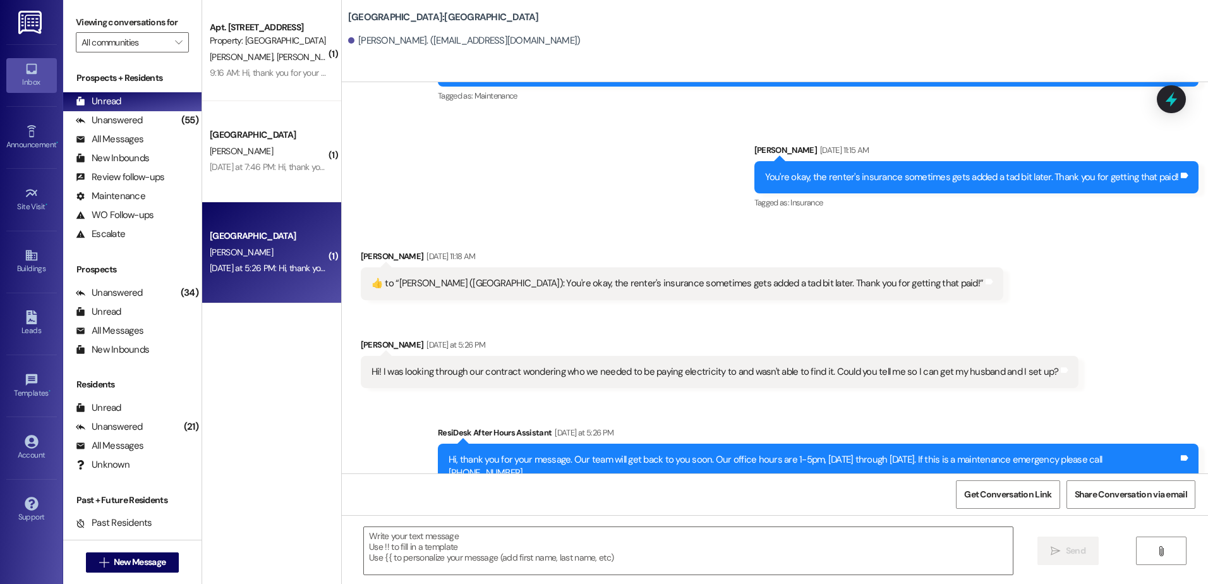
scroll to position [2846, 0]
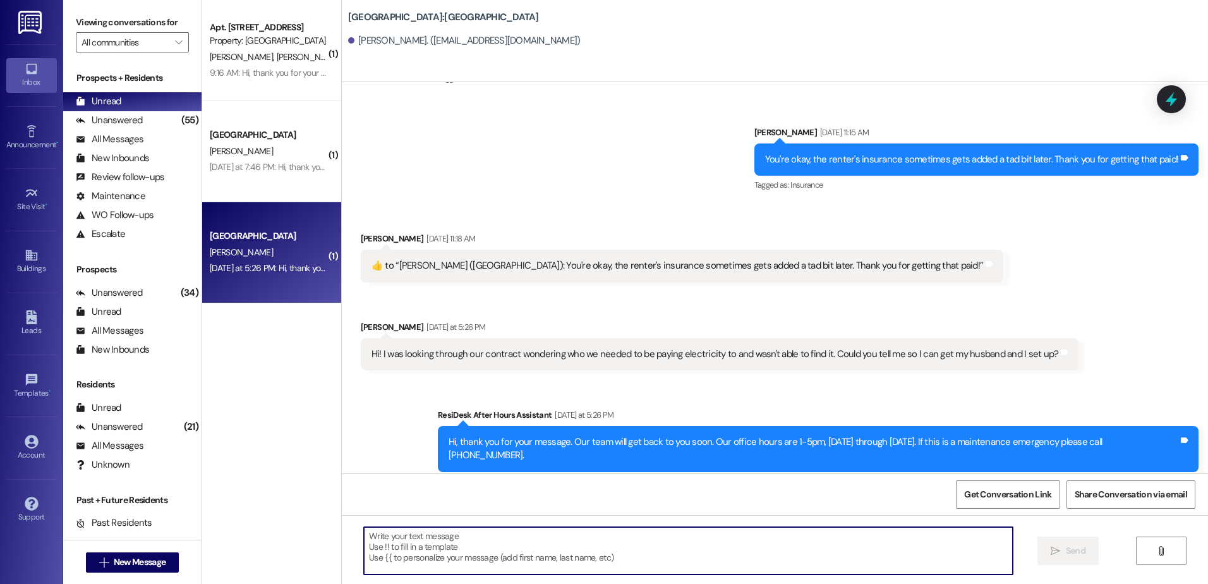
click at [393, 555] on textarea at bounding box center [688, 550] width 648 height 47
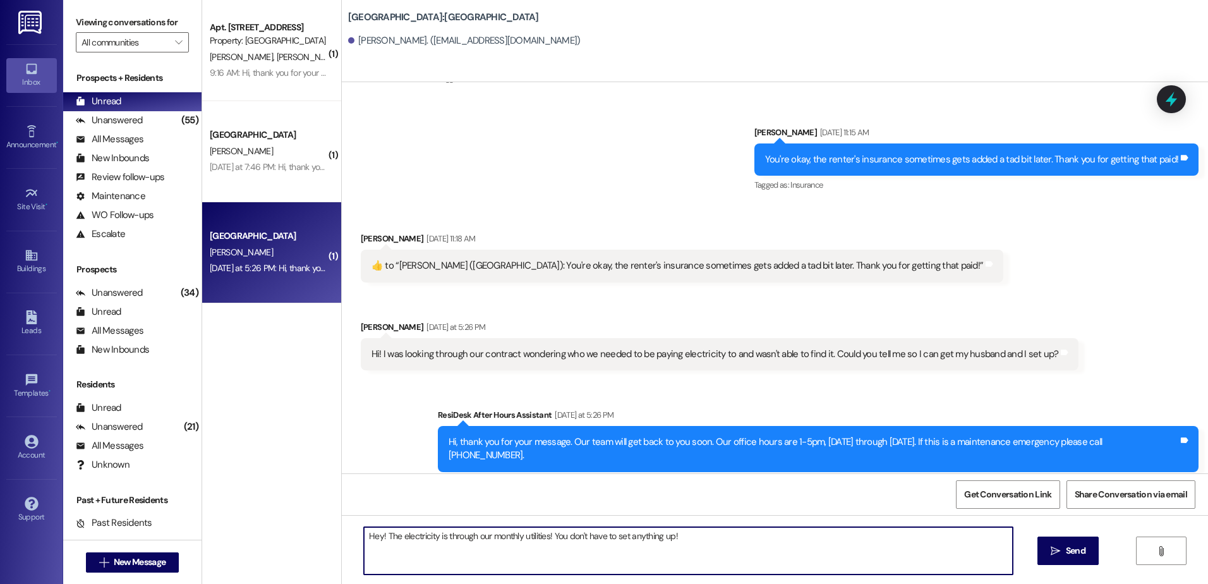
click at [678, 536] on textarea "Hey! The electricity is through our monthly utilities! You don't have to set an…" at bounding box center [688, 550] width 648 height 47
type textarea "Hey! The electricity is through our monthly utilities! You don't have to set an…"
click at [1066, 560] on button " Send" at bounding box center [1067, 550] width 61 height 28
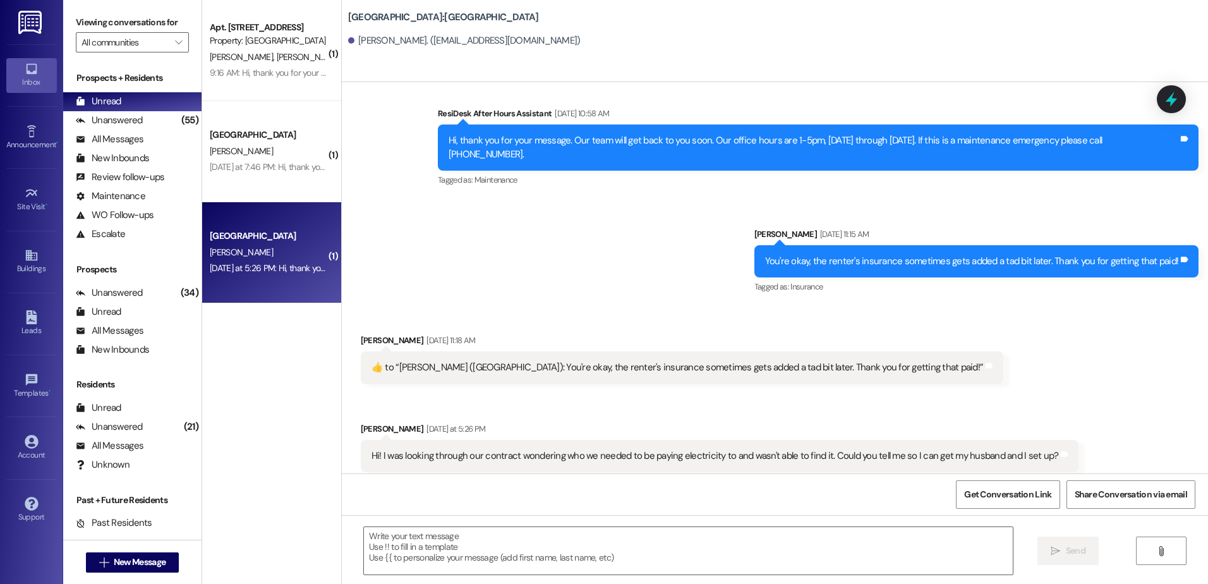
scroll to position [2739, 0]
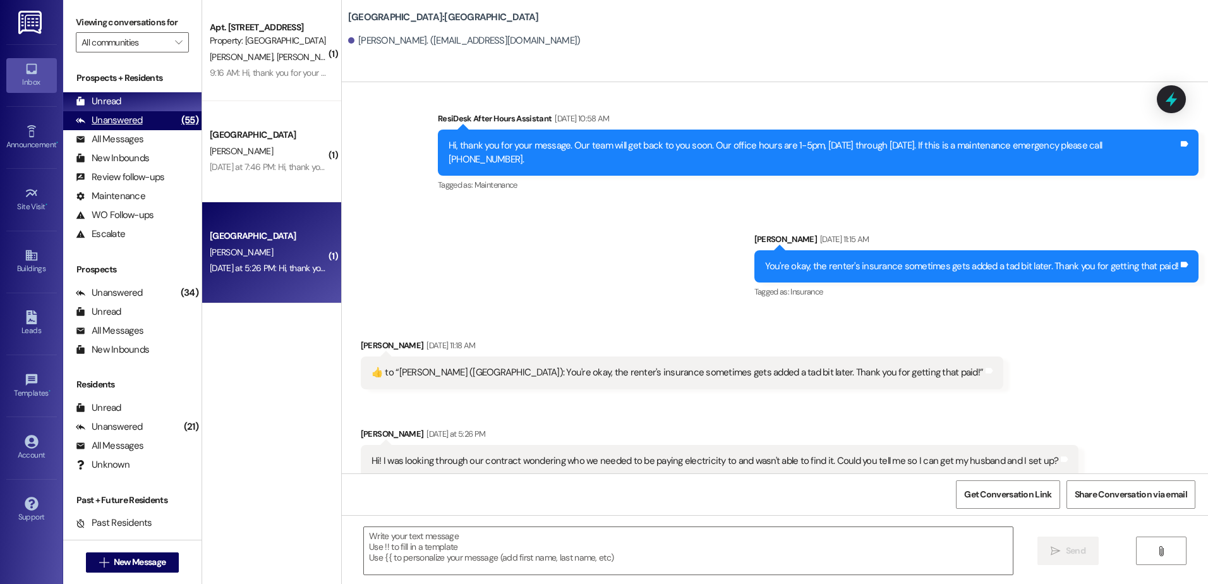
click at [145, 116] on div "Unanswered (55)" at bounding box center [132, 120] width 138 height 19
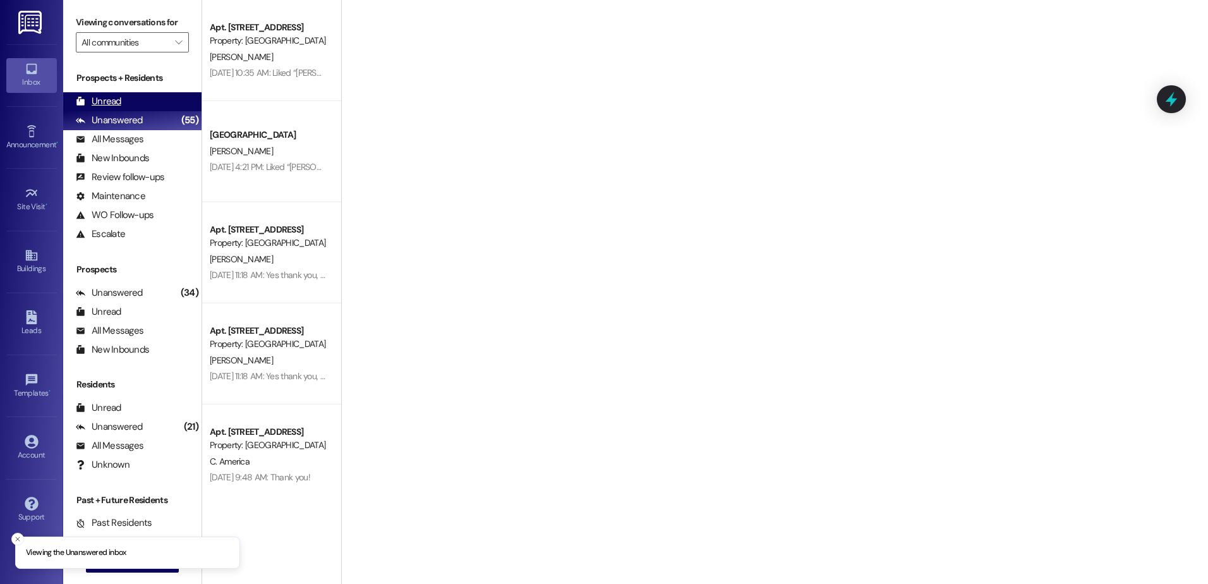
click at [147, 108] on div "Unread (0)" at bounding box center [132, 101] width 138 height 19
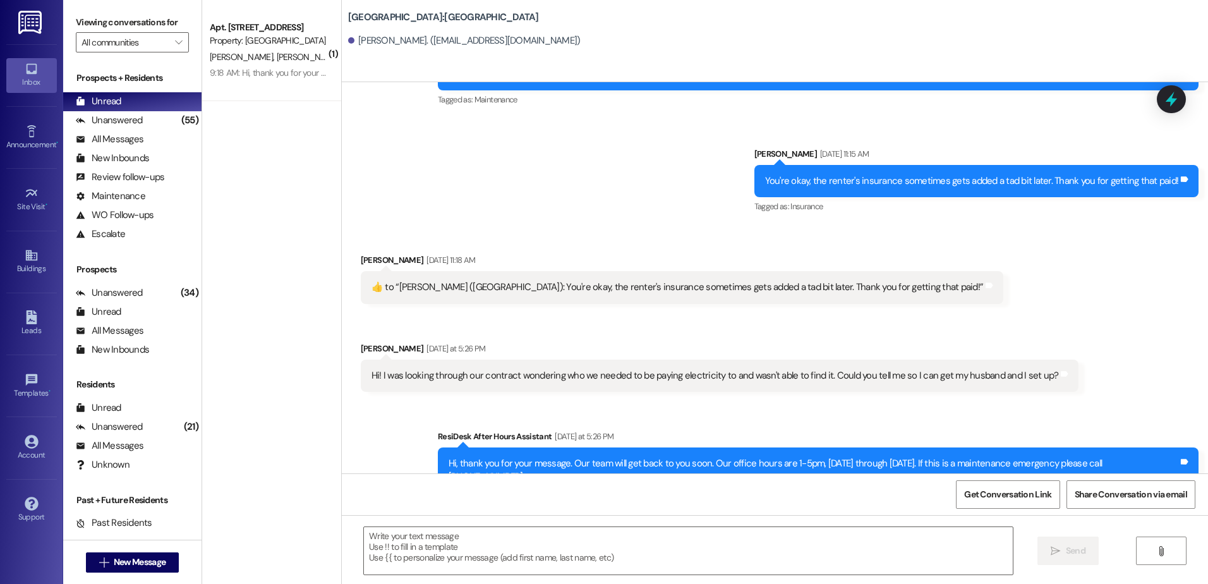
scroll to position [2953, 0]
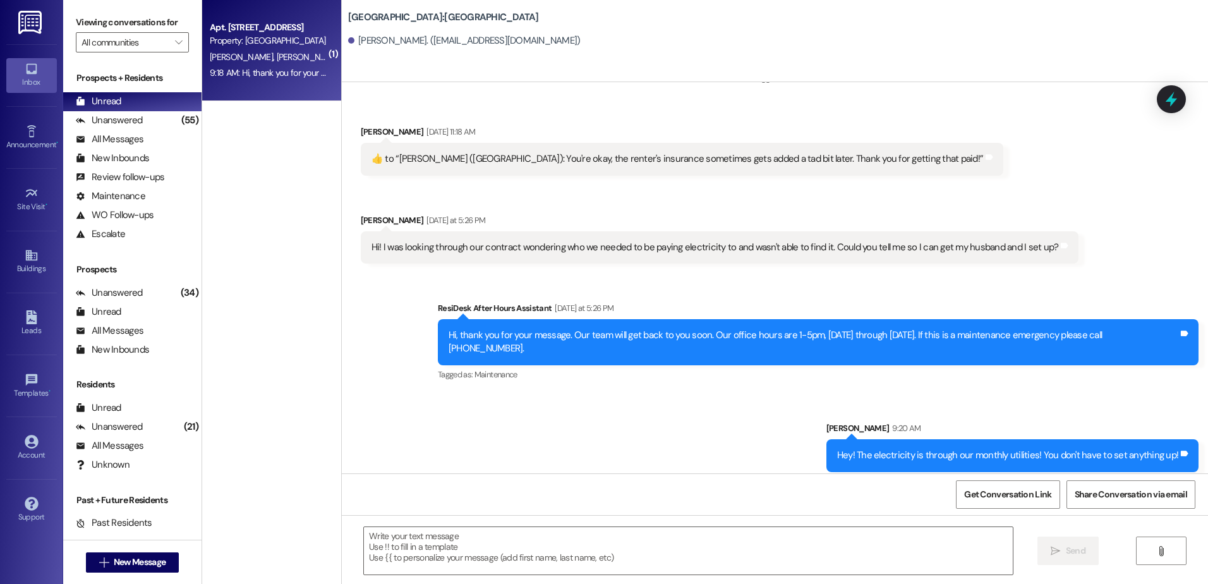
click at [284, 59] on div "M. Higley A. Johnson" at bounding box center [267, 57] width 119 height 16
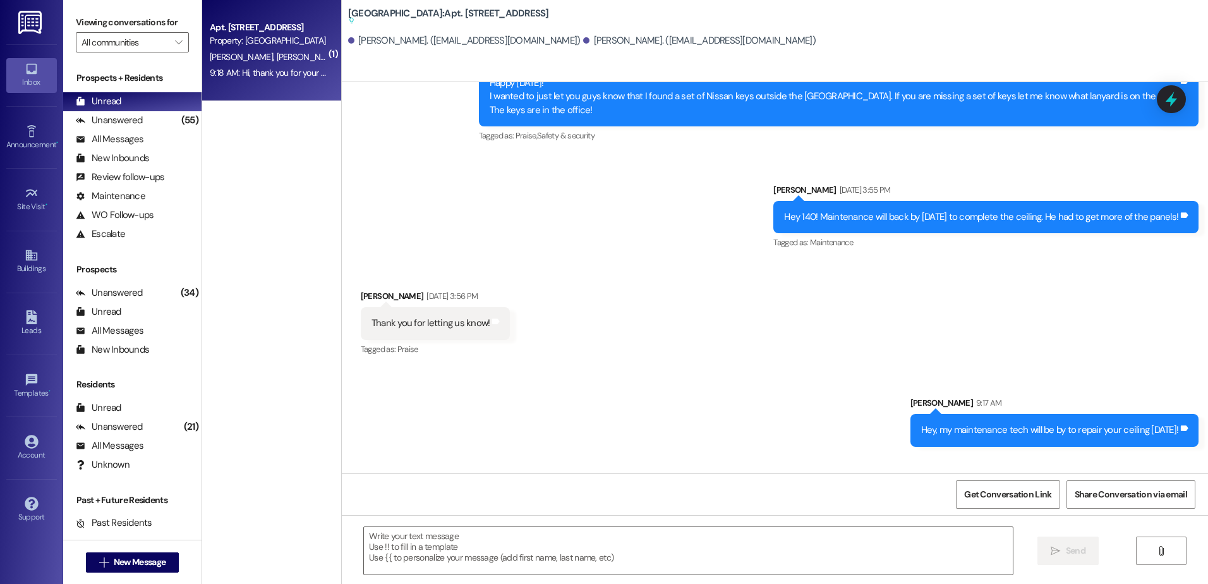
scroll to position [5652, 0]
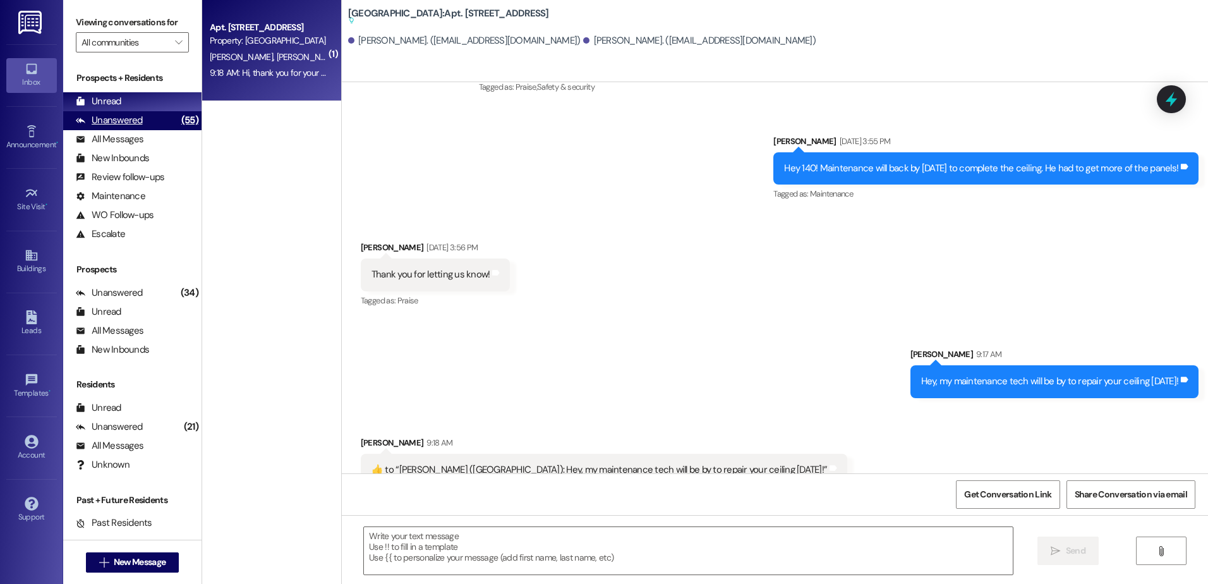
click at [178, 122] on div "(55)" at bounding box center [189, 121] width 23 height 20
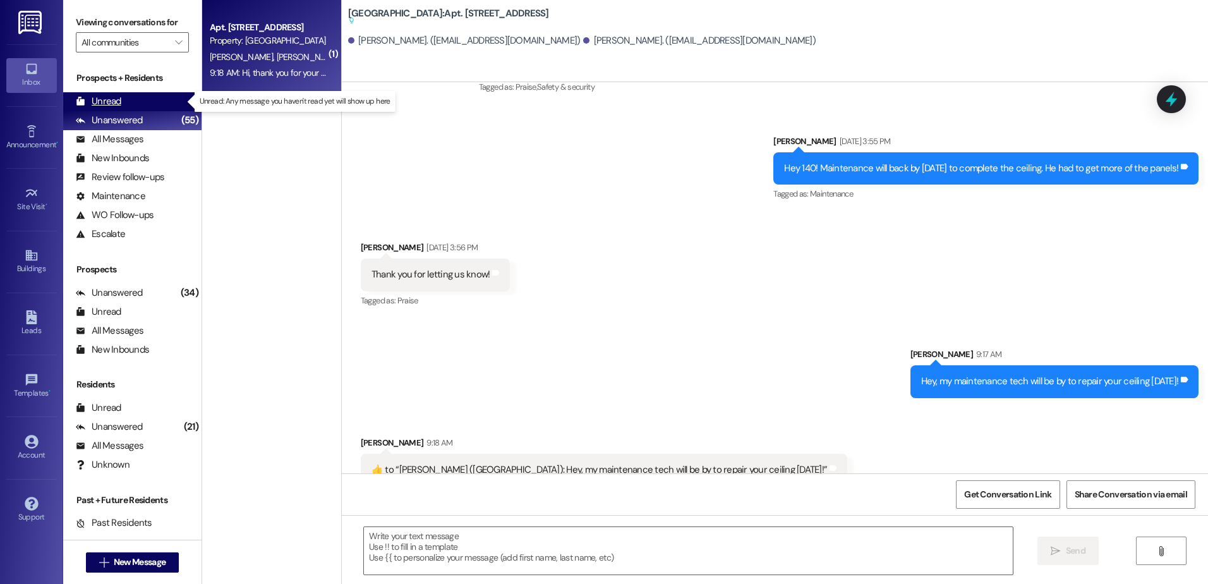
click at [157, 104] on div "Unread (0)" at bounding box center [132, 101] width 138 height 19
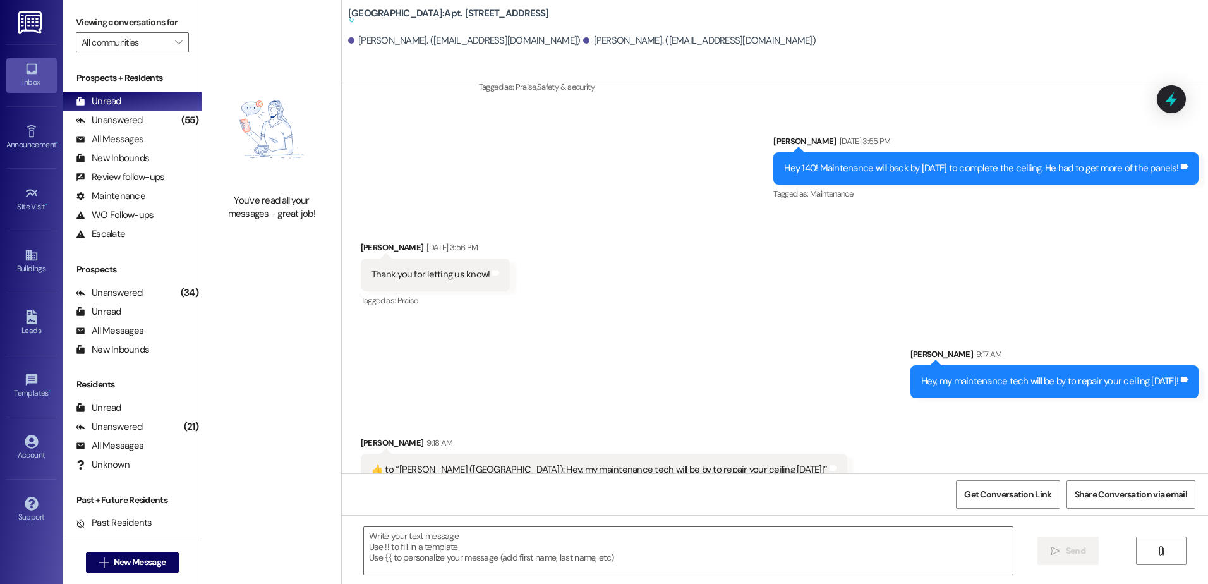
drag, startPoint x: 152, startPoint y: 0, endPoint x: 291, endPoint y: 450, distance: 471.3
click at [290, 453] on div "You've read all your messages - great job!" at bounding box center [271, 292] width 139 height 584
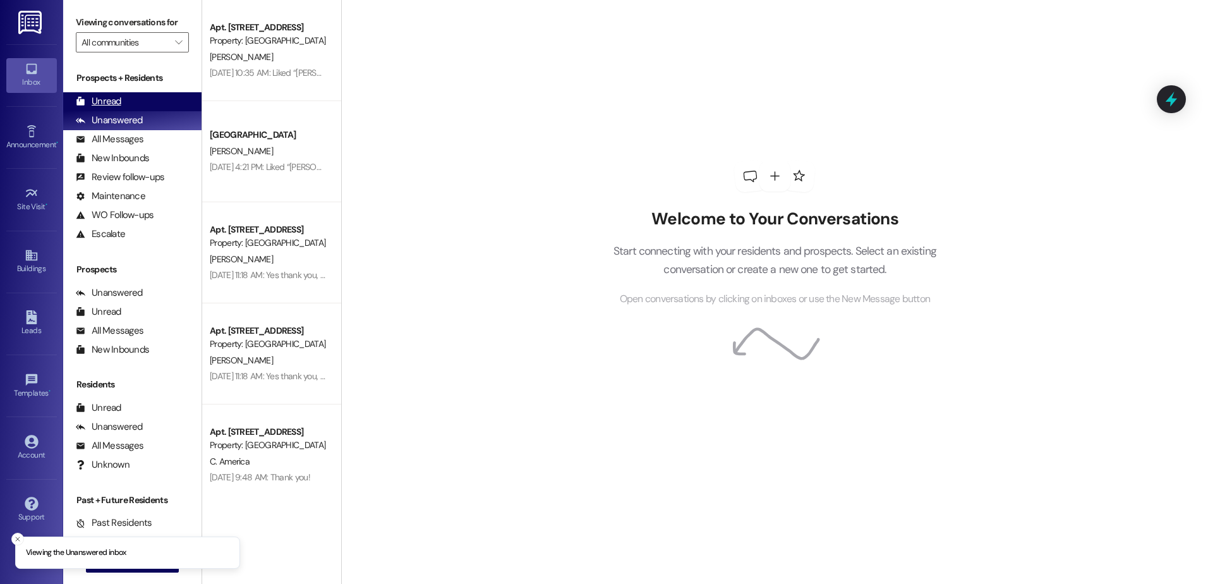
click at [129, 99] on div "Unread (0)" at bounding box center [132, 101] width 138 height 19
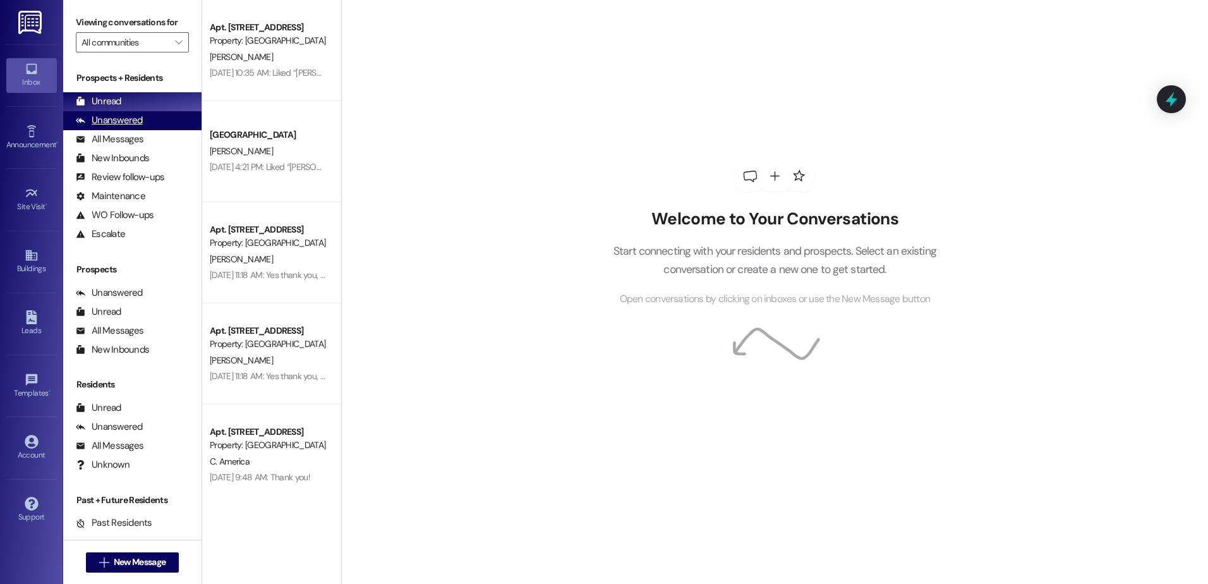
click at [156, 119] on div "Unanswered (0)" at bounding box center [132, 120] width 138 height 19
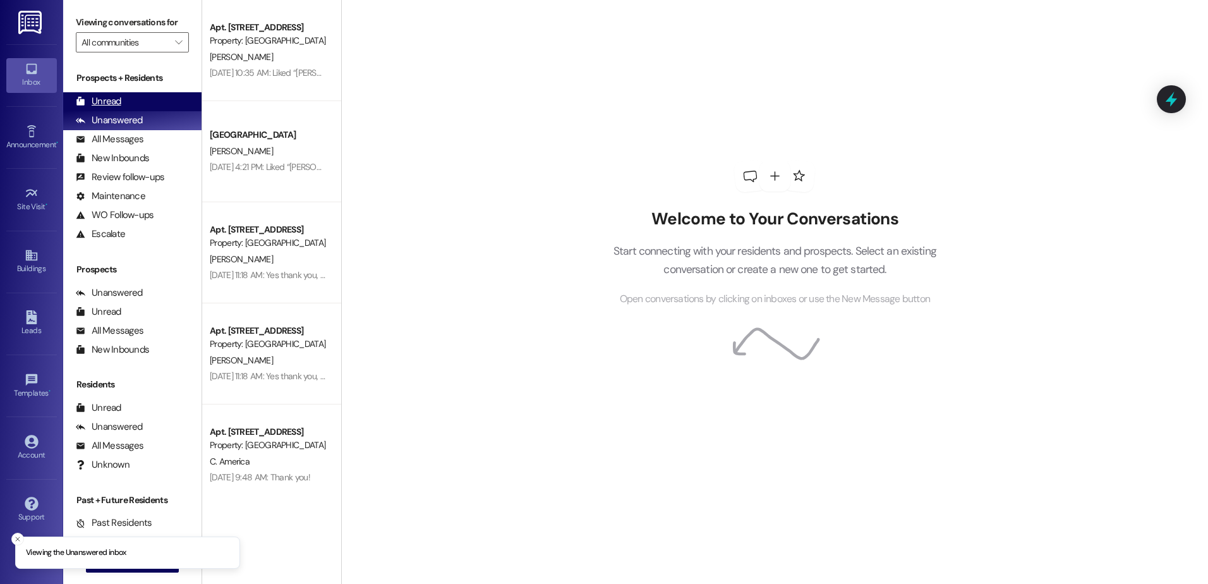
click at [116, 95] on div "Unread" at bounding box center [98, 101] width 45 height 13
click at [134, 102] on div "Unread (0)" at bounding box center [132, 101] width 138 height 19
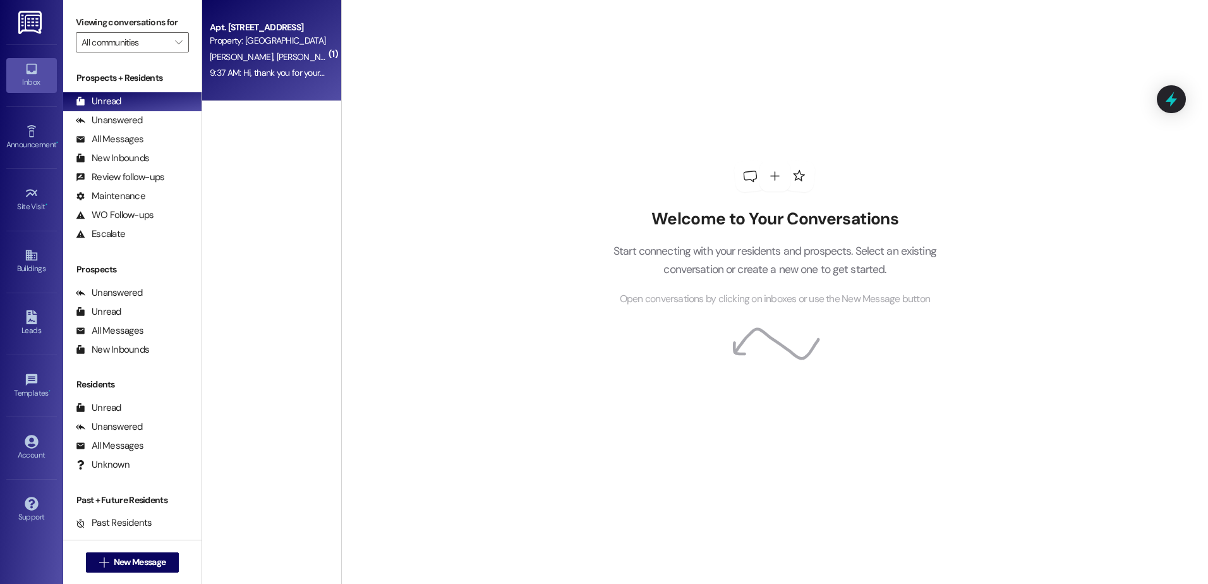
click at [224, 57] on span "T. Foster" at bounding box center [243, 56] width 67 height 11
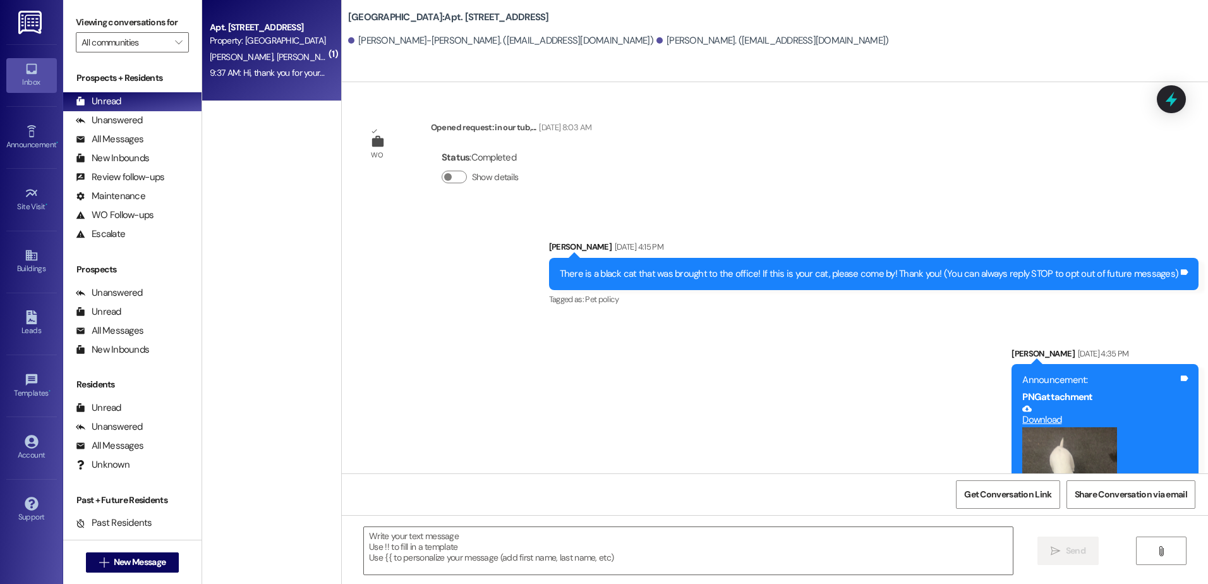
scroll to position [4848, 0]
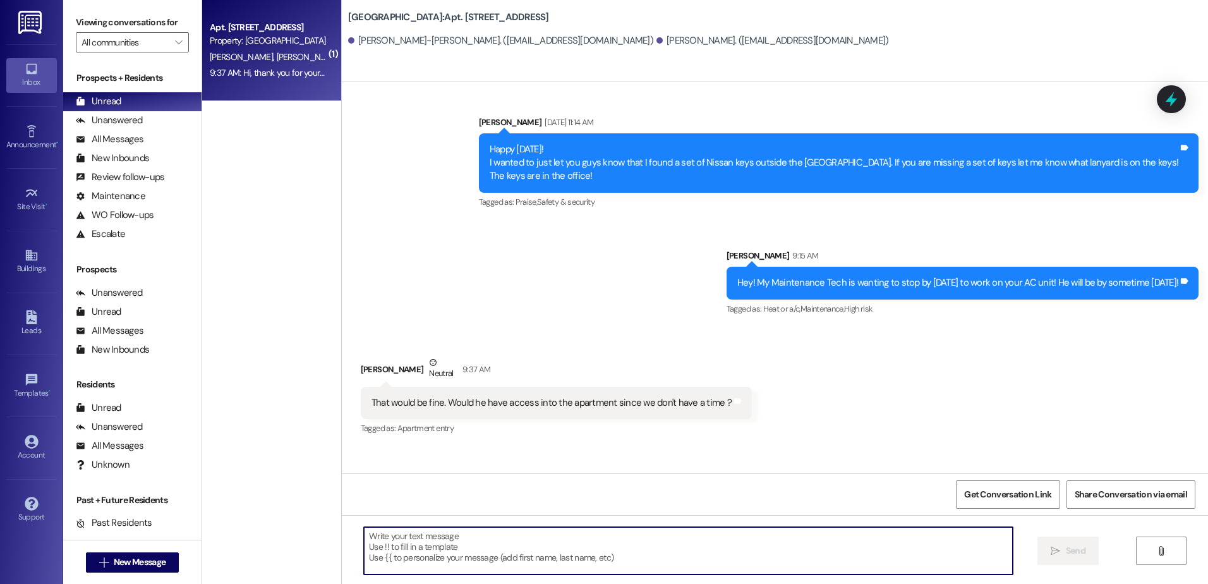
drag, startPoint x: 440, startPoint y: 545, endPoint x: 438, endPoint y: 532, distance: 13.5
click at [441, 543] on textarea at bounding box center [688, 550] width 648 height 47
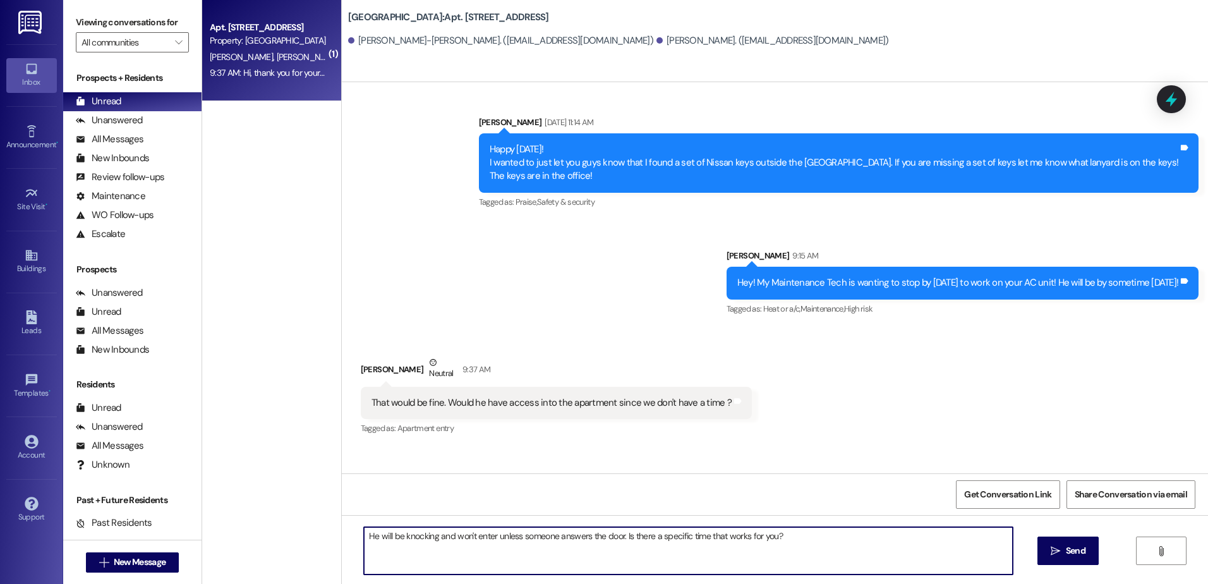
type textarea "He will be knocking and won't enter unless someone answers the door. Is there a…"
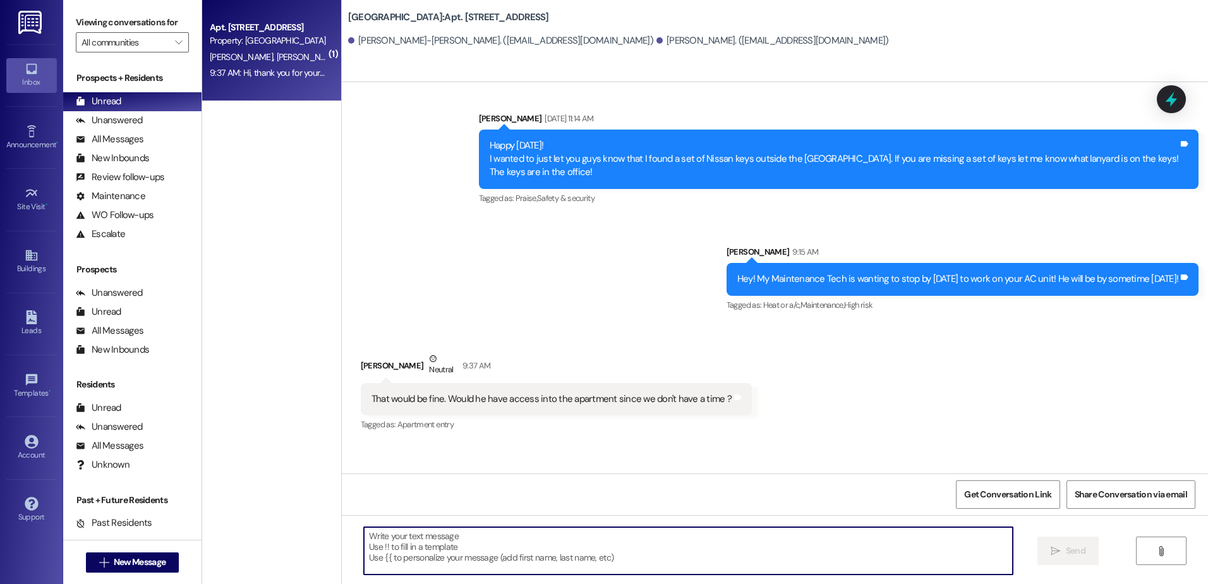
scroll to position [4935, 0]
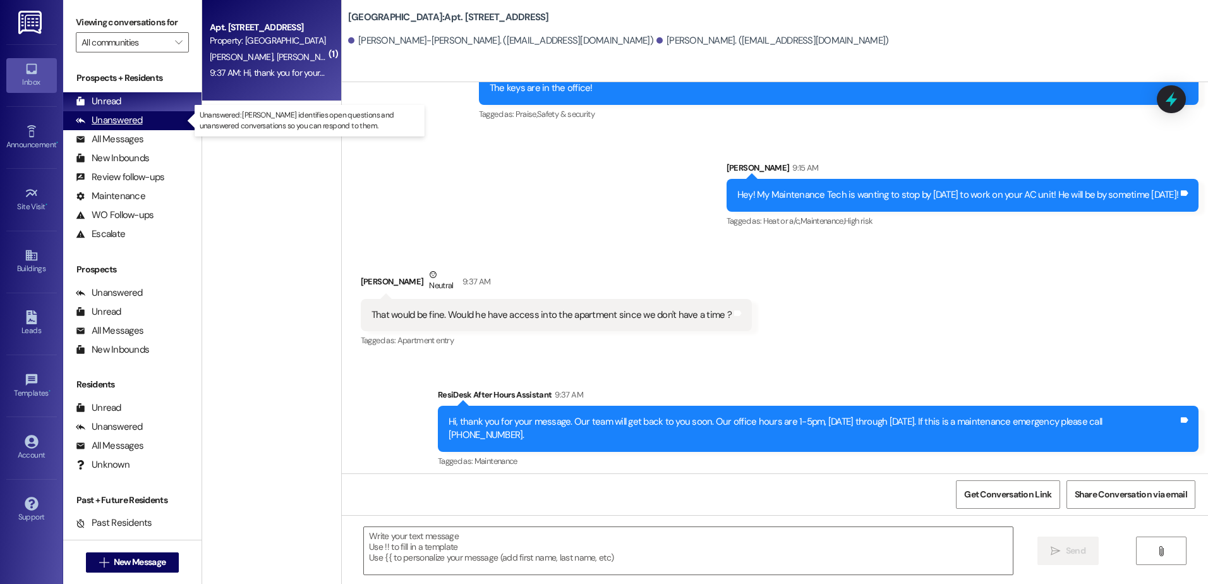
click at [130, 112] on div "Unanswered (0)" at bounding box center [132, 120] width 138 height 19
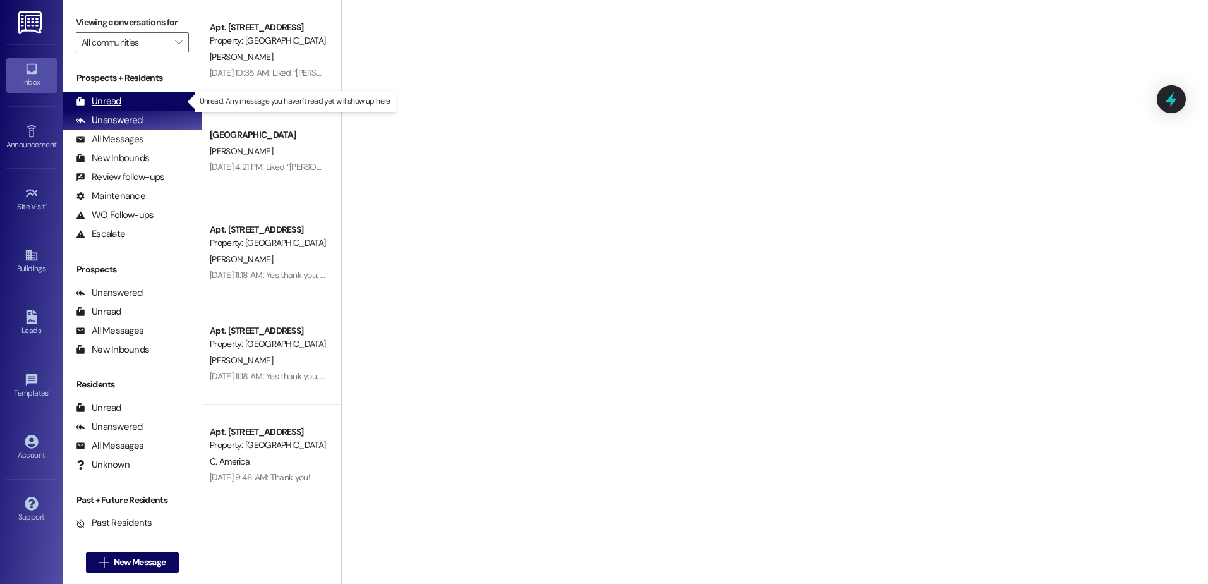
click at [128, 100] on div "Unread (0)" at bounding box center [132, 101] width 138 height 19
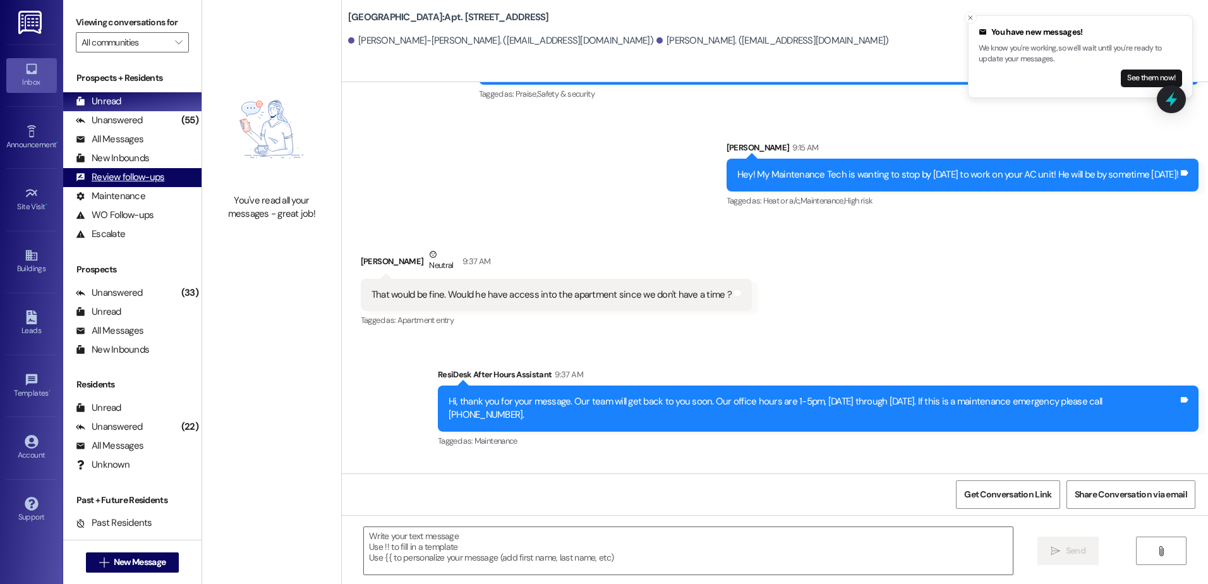
scroll to position [5023, 0]
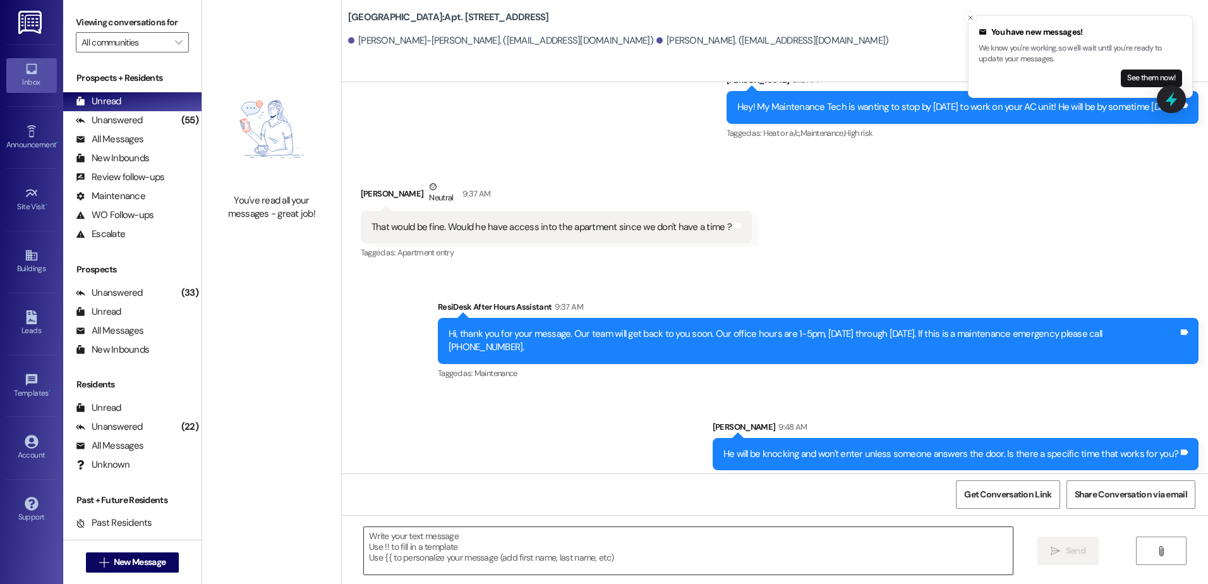
click at [440, 556] on textarea at bounding box center [688, 550] width 648 height 47
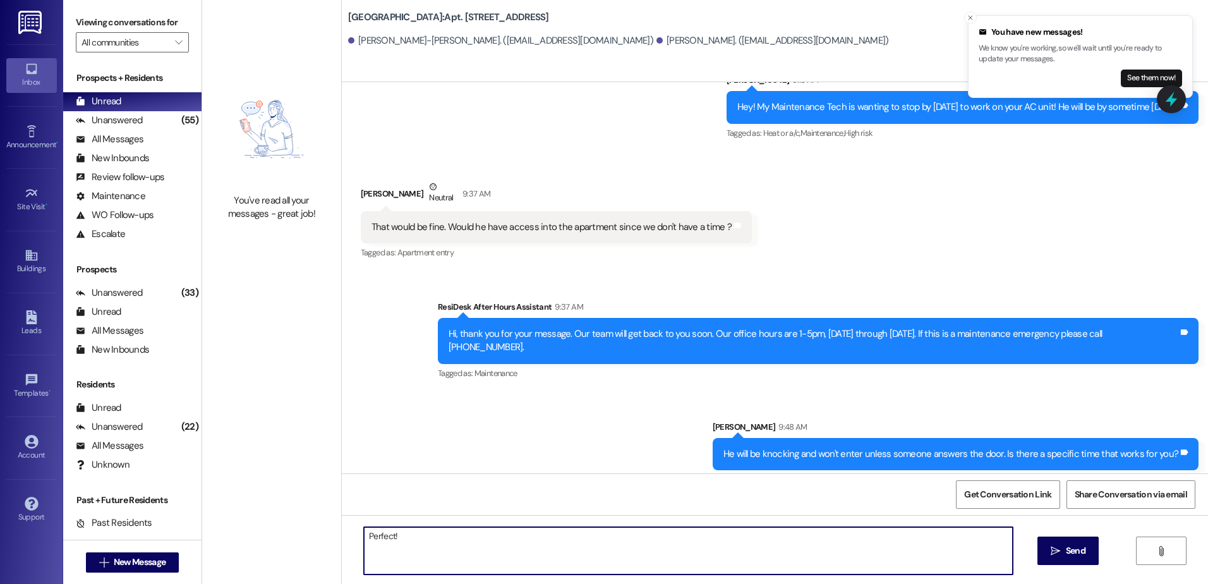
type textarea "Perfect!"
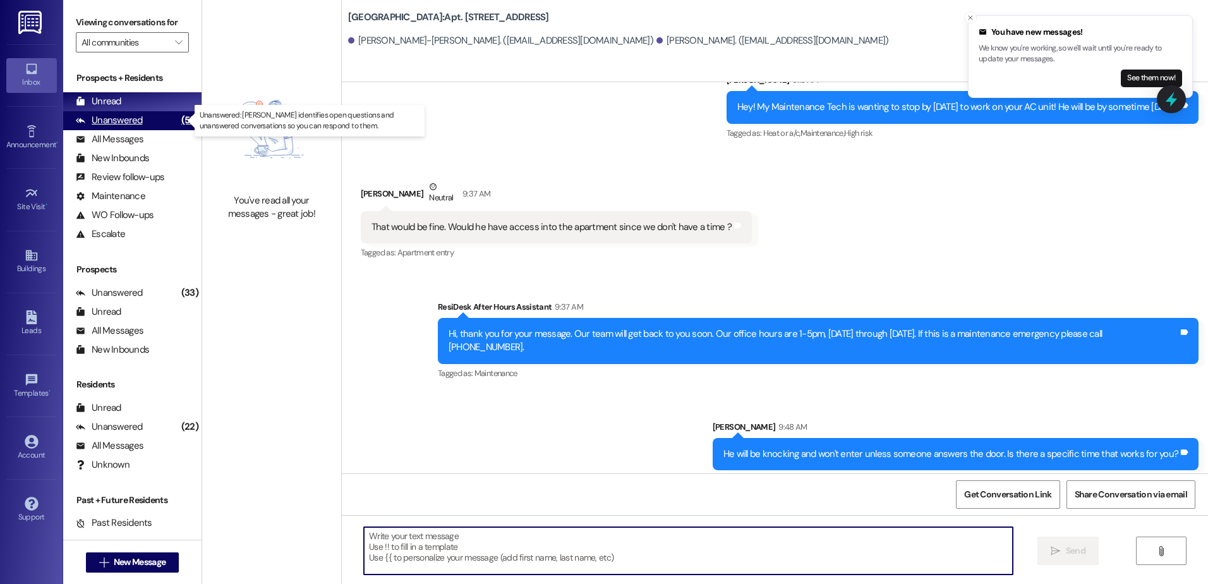
click at [160, 118] on div "Unanswered (55)" at bounding box center [132, 120] width 138 height 19
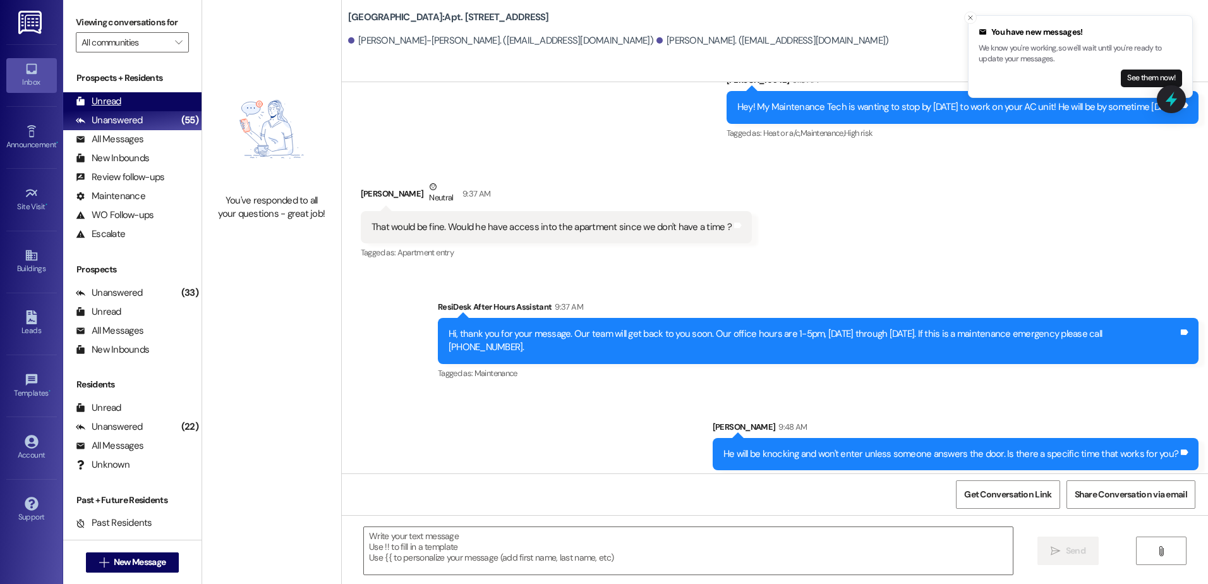
click at [153, 104] on div "Unread (0)" at bounding box center [132, 101] width 138 height 19
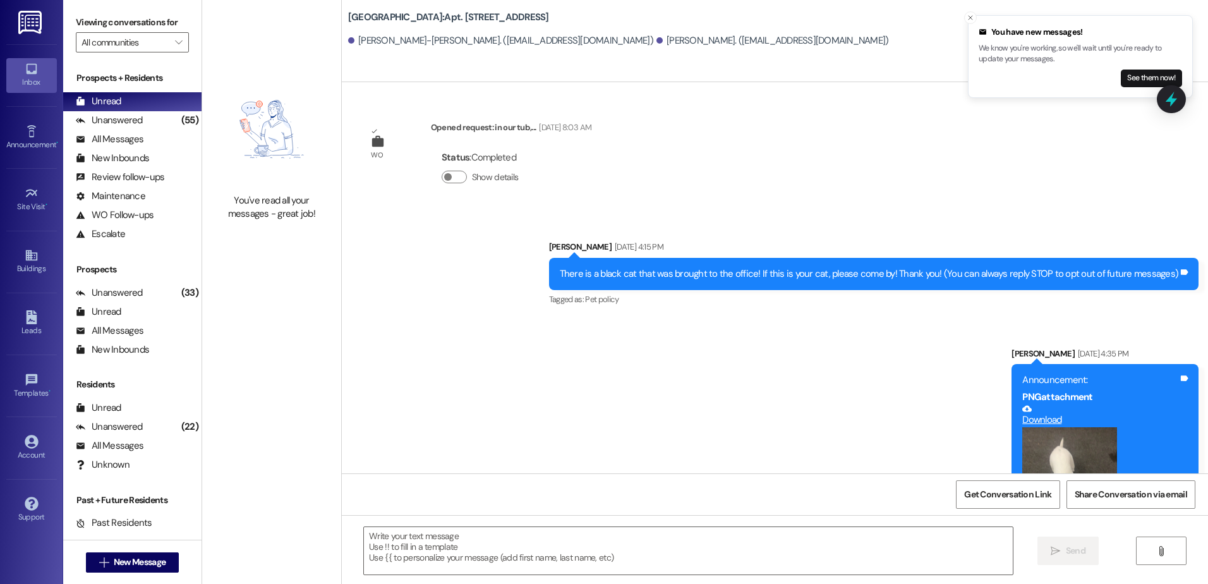
scroll to position [5041, 0]
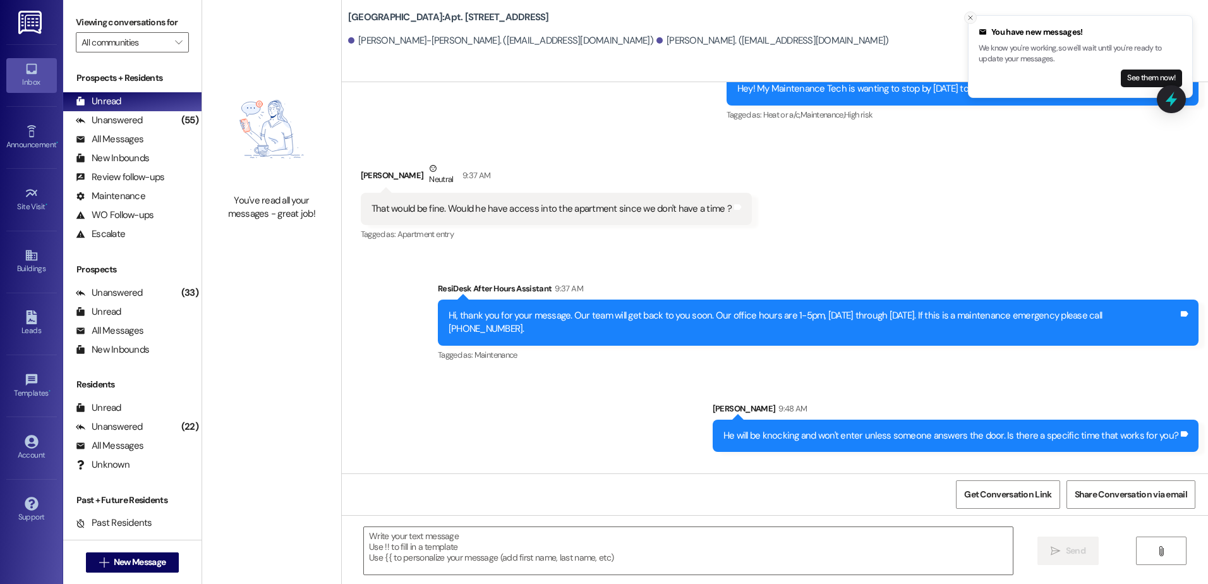
click at [971, 18] on icon "Close toast" at bounding box center [970, 18] width 8 height 8
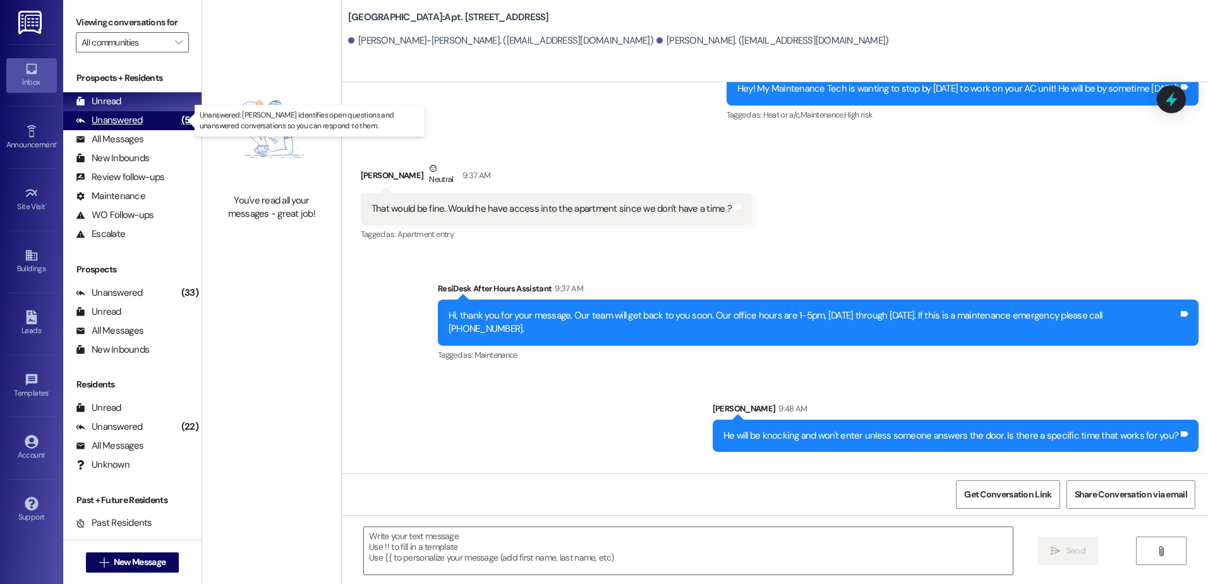
click at [123, 120] on div "Unanswered" at bounding box center [109, 120] width 67 height 13
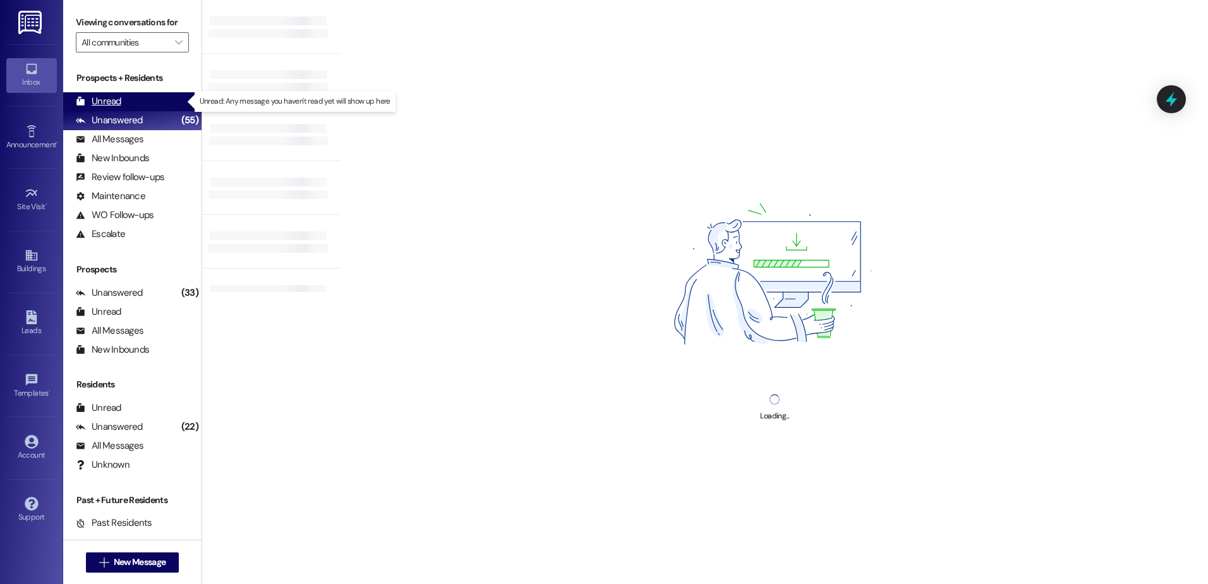
click at [115, 98] on div "Unread" at bounding box center [98, 101] width 45 height 13
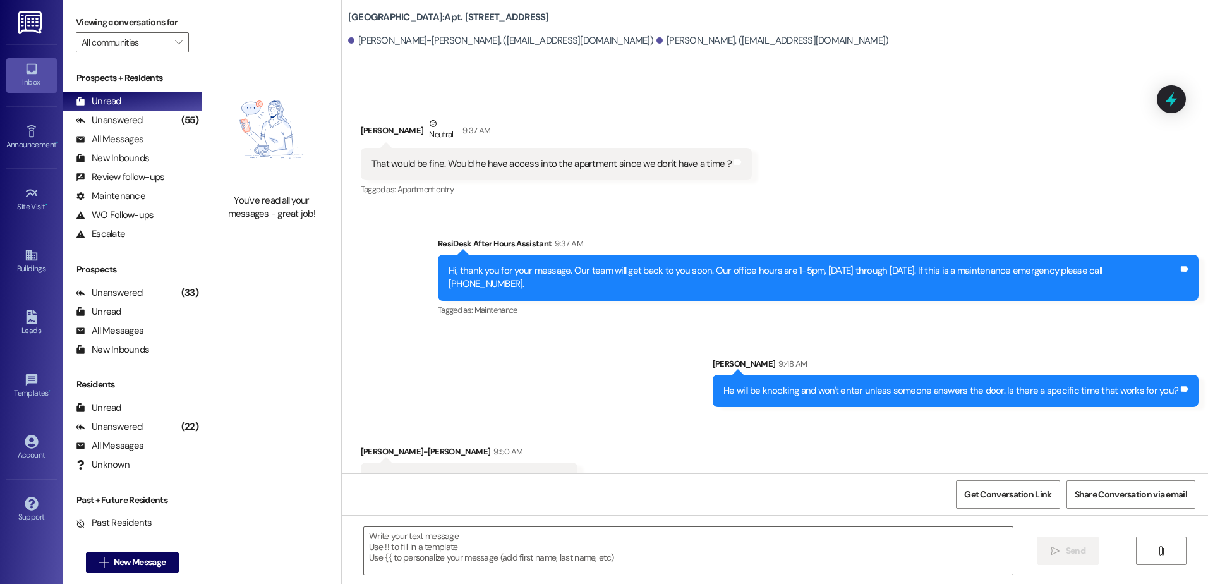
scroll to position [5130, 0]
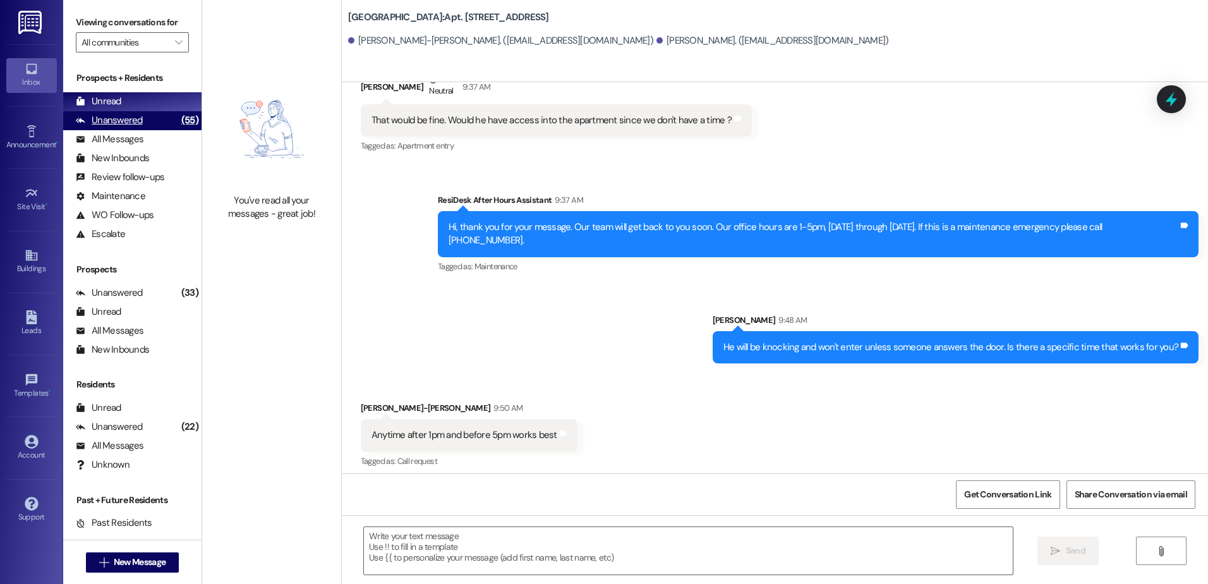
click at [150, 121] on div "Unanswered (55)" at bounding box center [132, 120] width 138 height 19
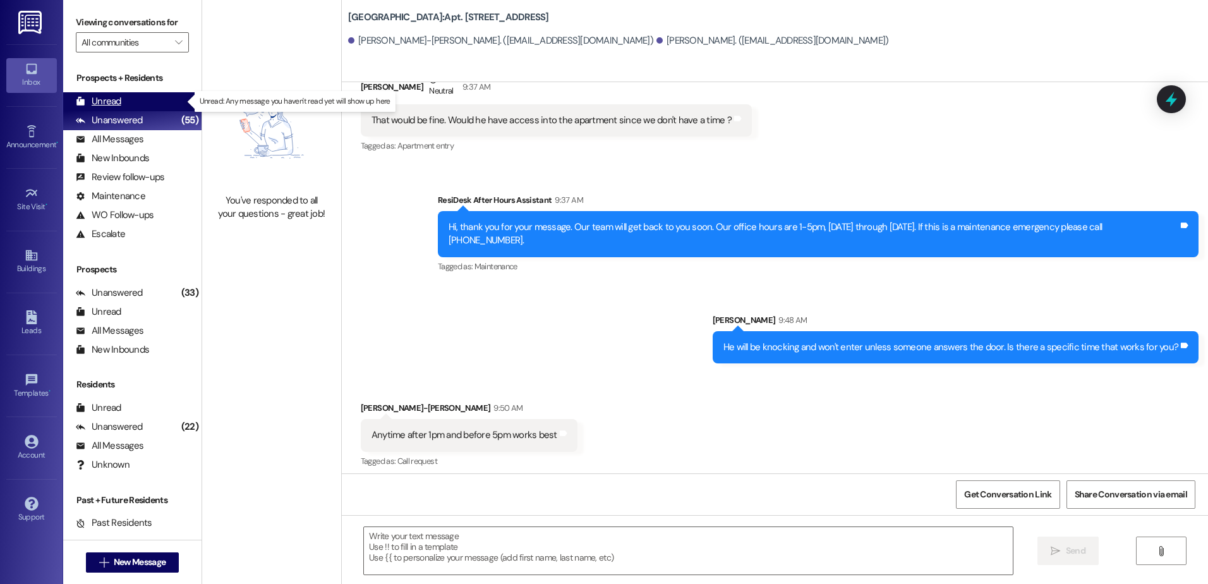
click at [134, 100] on div "Unread (0)" at bounding box center [132, 101] width 138 height 19
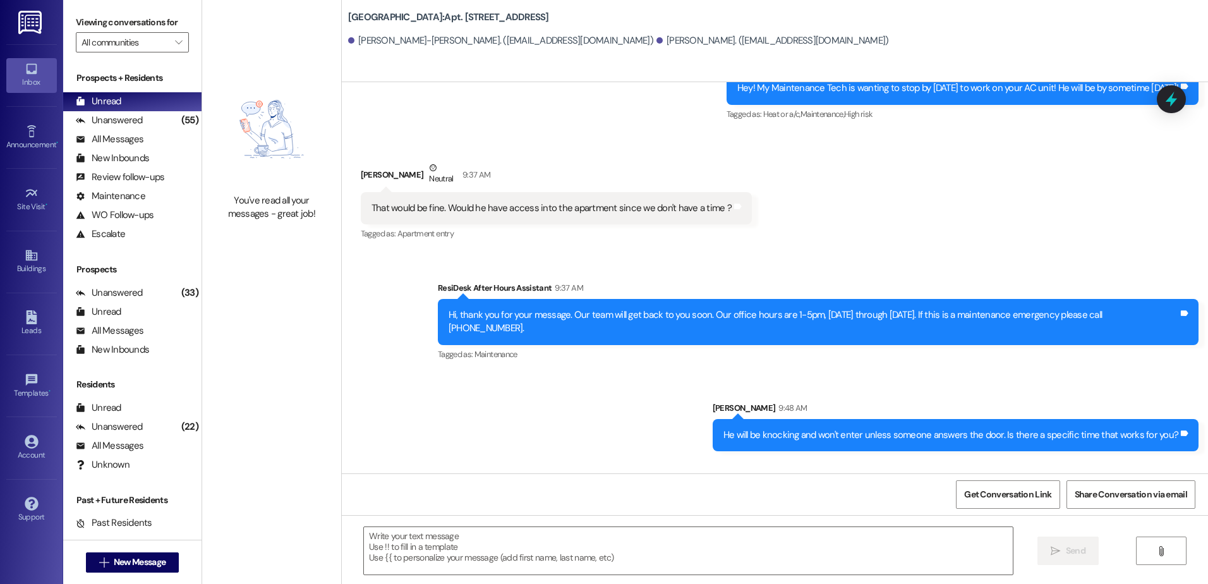
scroll to position [5041, 0]
